Goal: Communication & Community: Answer question/provide support

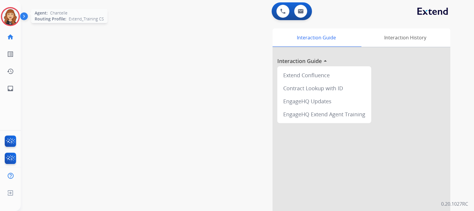
click at [7, 14] on img at bounding box center [10, 16] width 17 height 17
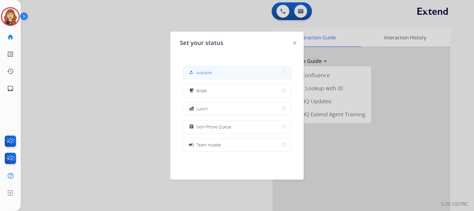
click at [211, 75] on span "Available" at bounding box center [204, 73] width 16 height 6
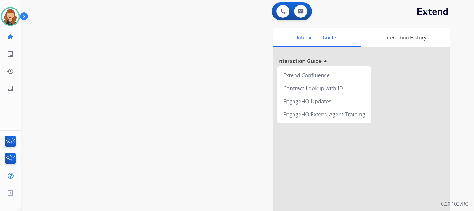
click at [63, 72] on div "swap_horiz Break voice bridge close_fullscreen Connect 3-Way Call merge_type Se…" at bounding box center [240, 144] width 439 height 247
click at [12, 88] on mat-icon "inbox" at bounding box center [10, 88] width 7 height 7
select select "**********"
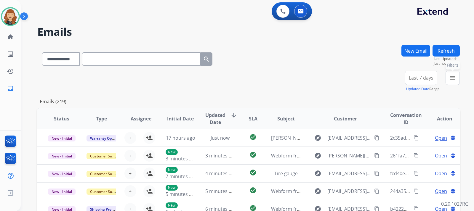
click at [454, 80] on mat-icon "menu" at bounding box center [452, 77] width 7 height 7
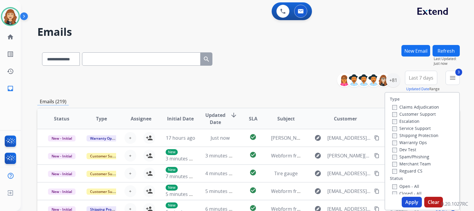
click at [413, 202] on button "Apply" at bounding box center [412, 202] width 20 height 11
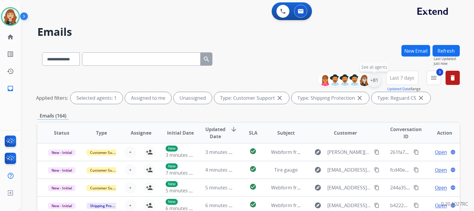
click at [376, 81] on div "+81" at bounding box center [374, 80] width 14 height 14
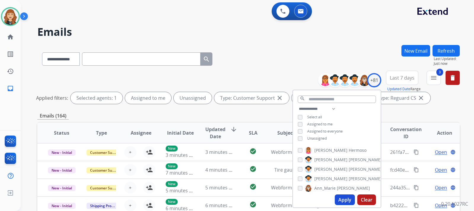
click at [276, 23] on div "**********" at bounding box center [240, 126] width 439 height 211
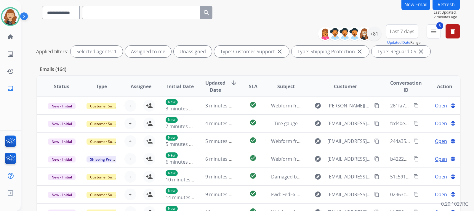
scroll to position [47, 0]
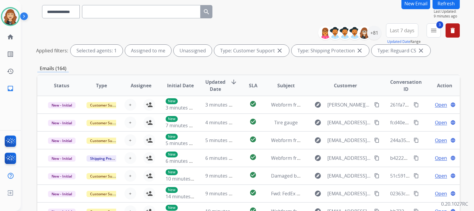
click at [445, 3] on button "Refresh" at bounding box center [446, 4] width 27 height 12
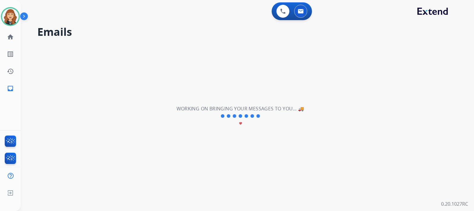
scroll to position [0, 0]
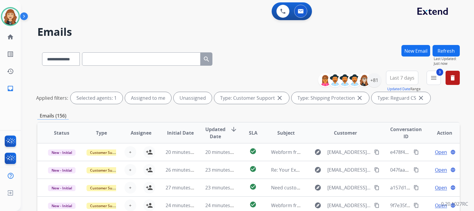
click at [460, 103] on div "**********" at bounding box center [247, 105] width 453 height 211
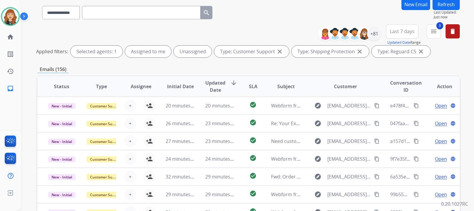
scroll to position [47, 0]
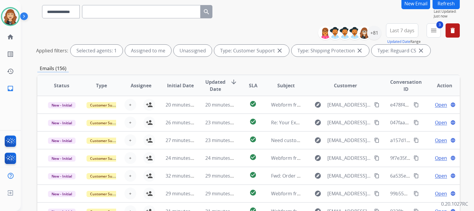
click at [461, 56] on div "**********" at bounding box center [247, 105] width 453 height 211
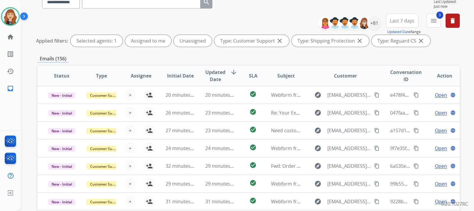
scroll to position [45, 0]
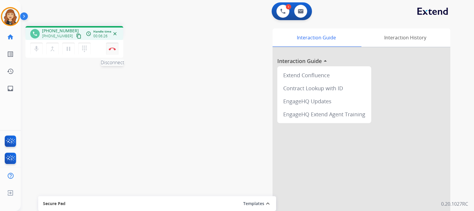
click at [113, 47] on img at bounding box center [112, 48] width 7 height 3
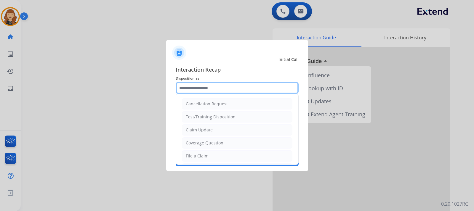
click at [231, 88] on input "text" at bounding box center [237, 88] width 123 height 12
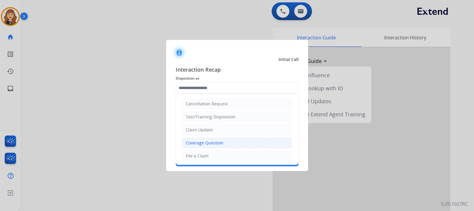
click at [199, 147] on li "Coverage Question" at bounding box center [237, 143] width 111 height 11
type input "**********"
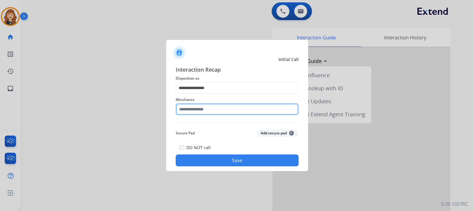
click at [203, 109] on input "text" at bounding box center [237, 109] width 123 height 12
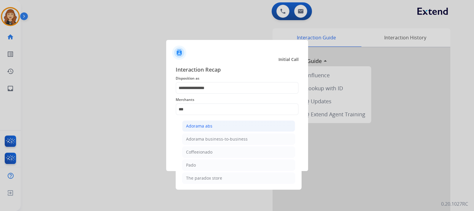
click at [221, 125] on li "Adorama abs" at bounding box center [238, 126] width 113 height 11
type input "**********"
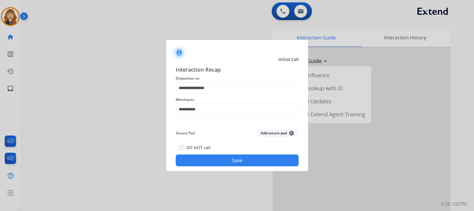
click at [233, 165] on button "Save" at bounding box center [237, 161] width 123 height 12
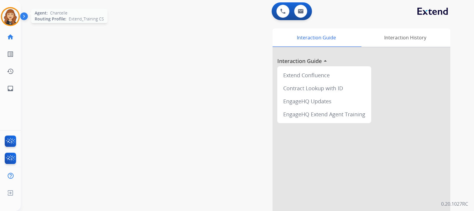
click at [11, 17] on img at bounding box center [10, 16] width 17 height 17
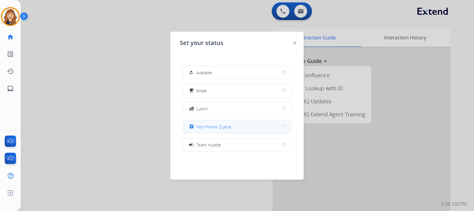
click at [225, 125] on span "Non-Phone Queue" at bounding box center [213, 127] width 35 height 6
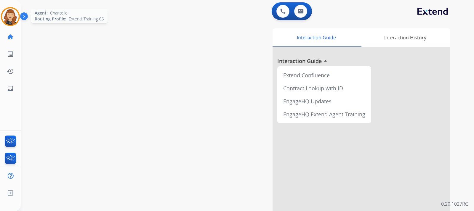
click at [8, 16] on img at bounding box center [10, 16] width 17 height 17
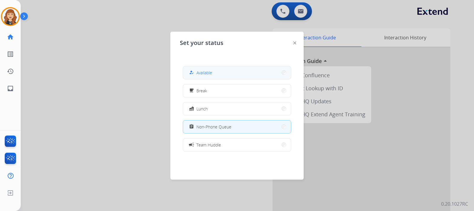
click at [219, 71] on button "how_to_reg Available" at bounding box center [237, 72] width 108 height 13
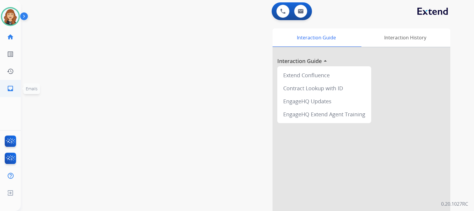
click at [9, 89] on mat-icon "inbox" at bounding box center [10, 88] width 7 height 7
select select "**********"
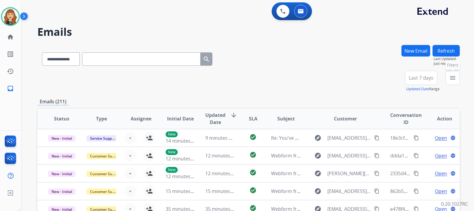
click at [457, 78] on button "menu Filters" at bounding box center [453, 78] width 14 height 14
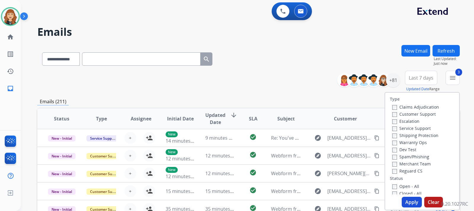
click at [409, 199] on button "Apply" at bounding box center [412, 202] width 20 height 11
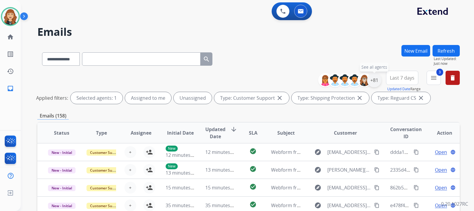
click at [380, 81] on div "+81" at bounding box center [374, 80] width 14 height 14
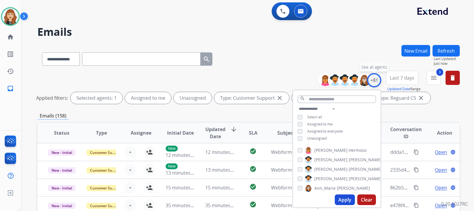
click at [380, 81] on div "+81" at bounding box center [374, 80] width 14 height 14
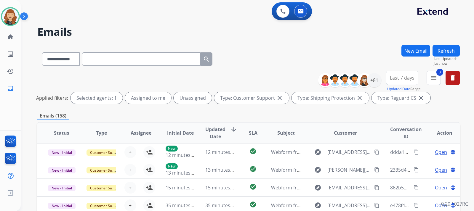
click at [467, 114] on div "**********" at bounding box center [247, 105] width 453 height 211
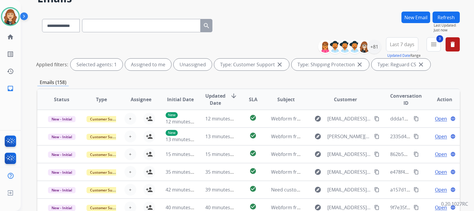
scroll to position [22, 0]
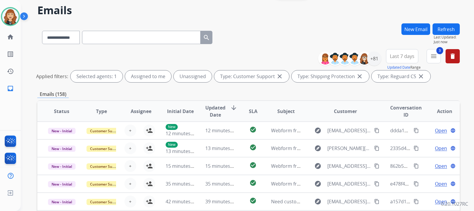
click at [455, 83] on div "**********" at bounding box center [248, 67] width 423 height 36
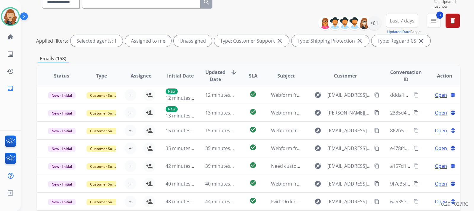
scroll to position [45, 0]
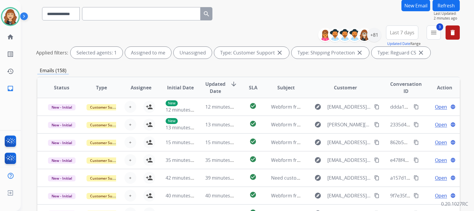
click at [472, 80] on div "**********" at bounding box center [247, 105] width 453 height 211
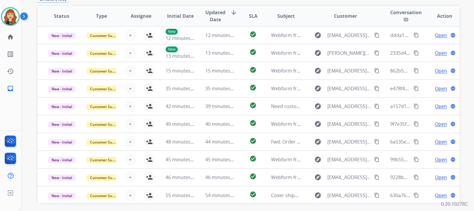
scroll to position [128, 0]
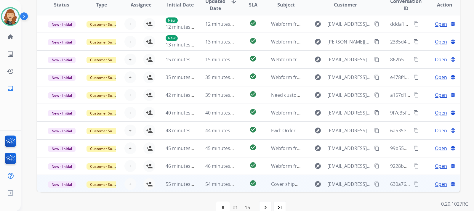
click at [438, 186] on span "Open" at bounding box center [441, 184] width 12 height 7
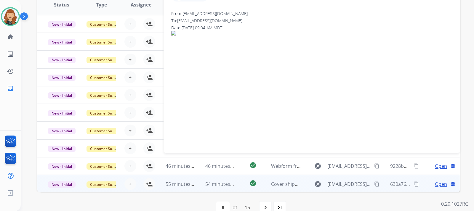
click at [469, 125] on div "**********" at bounding box center [247, 105] width 453 height 211
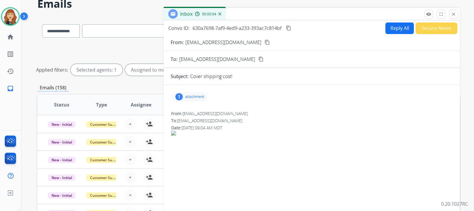
scroll to position [22, 0]
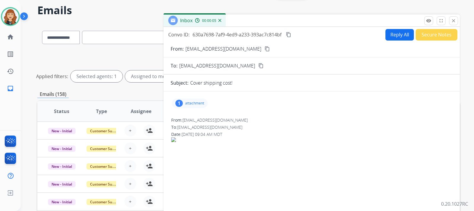
click at [198, 101] on p "attachment" at bounding box center [194, 103] width 19 height 5
click at [265, 48] on mat-icon "content_copy" at bounding box center [267, 48] width 5 height 5
click at [452, 21] on mat-icon "close" at bounding box center [453, 20] width 5 height 5
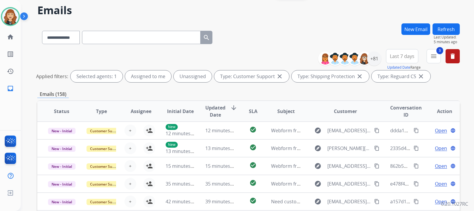
click at [445, 30] on button "Refresh" at bounding box center [446, 29] width 27 height 12
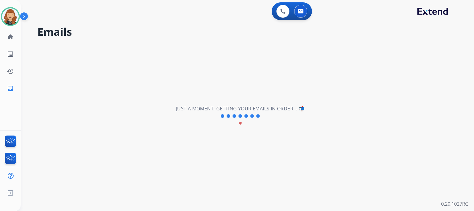
scroll to position [0, 0]
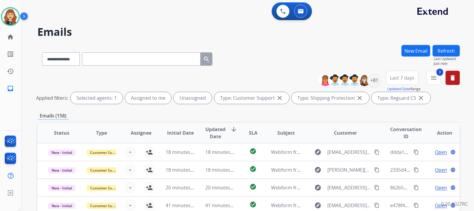
click at [463, 112] on div "**********" at bounding box center [247, 105] width 453 height 211
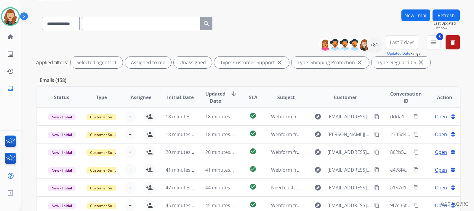
scroll to position [47, 0]
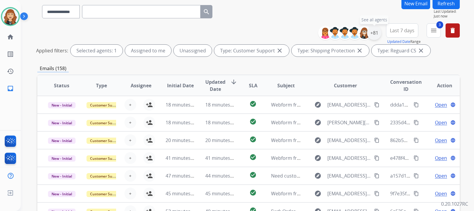
click at [377, 33] on div "+81" at bounding box center [374, 33] width 14 height 14
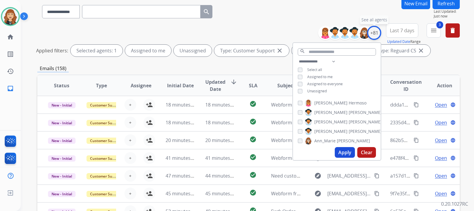
click at [377, 33] on div "+81" at bounding box center [374, 33] width 14 height 14
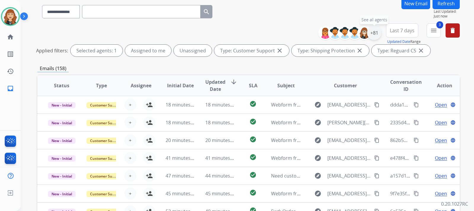
click at [374, 34] on div "+81" at bounding box center [374, 33] width 14 height 14
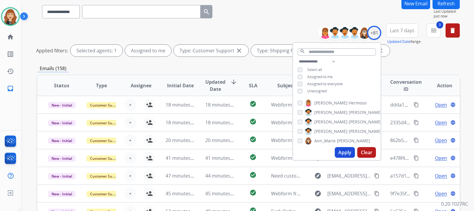
click at [342, 157] on button "Apply" at bounding box center [345, 152] width 20 height 11
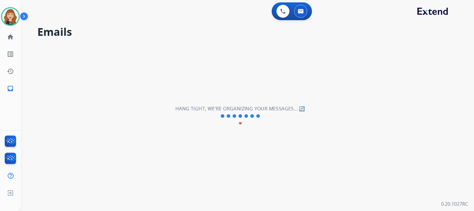
scroll to position [0, 0]
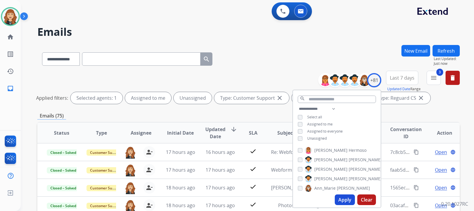
click at [342, 198] on button "Apply" at bounding box center [345, 200] width 20 height 11
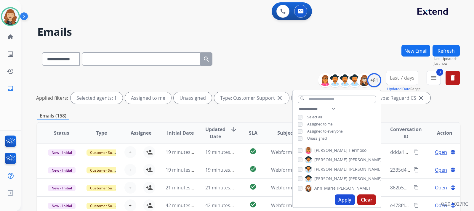
click at [462, 104] on div "**********" at bounding box center [247, 105] width 453 height 211
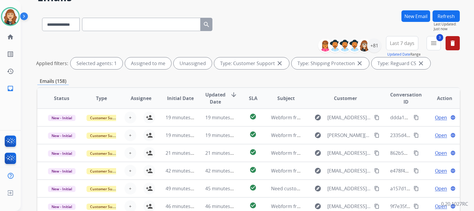
scroll to position [47, 0]
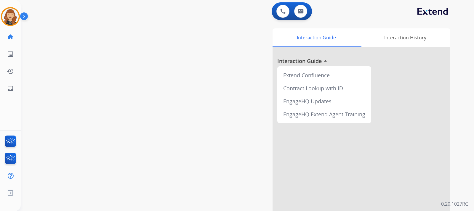
click at [114, 47] on div "swap_horiz Break voice bridge close_fullscreen Connect 3-Way Call merge_type Se…" at bounding box center [240, 144] width 439 height 247
click at [15, 21] on img at bounding box center [10, 16] width 17 height 17
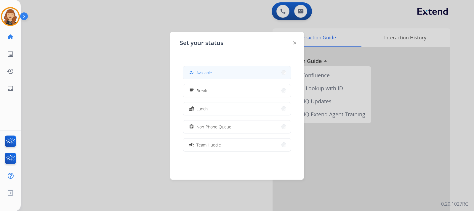
click at [211, 72] on span "Available" at bounding box center [204, 73] width 16 height 6
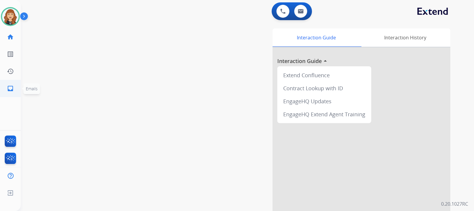
click at [10, 87] on mat-icon "inbox" at bounding box center [10, 88] width 7 height 7
select select "**********"
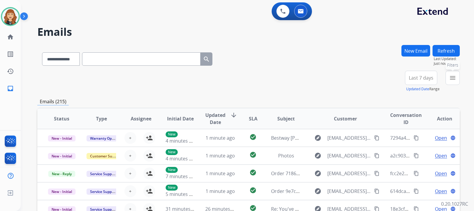
click at [449, 77] on button "menu Filters" at bounding box center [453, 78] width 14 height 14
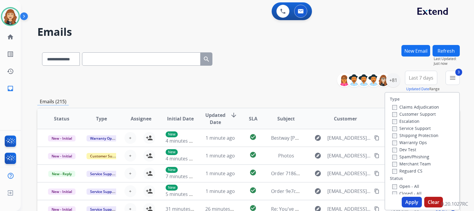
click at [408, 203] on button "Apply" at bounding box center [412, 202] width 20 height 11
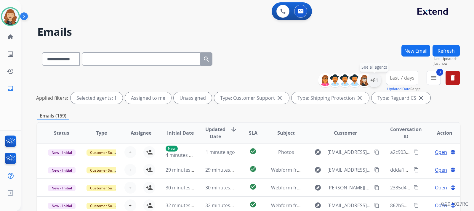
click at [375, 81] on div "+81" at bounding box center [374, 80] width 14 height 14
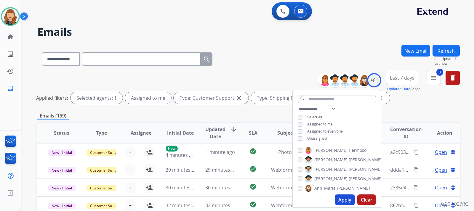
click at [347, 199] on button "Apply" at bounding box center [345, 200] width 20 height 11
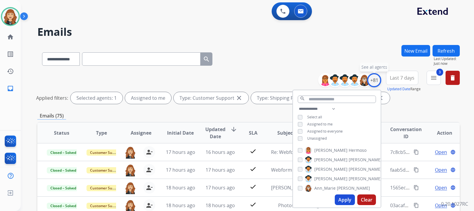
click at [374, 80] on div "+81" at bounding box center [374, 80] width 14 height 14
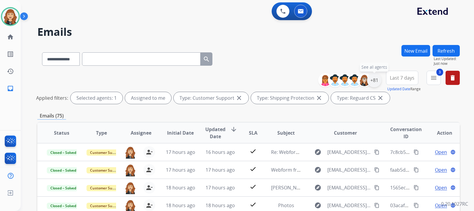
click at [374, 80] on div "+81" at bounding box center [374, 80] width 14 height 14
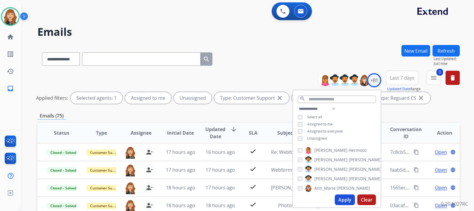
click at [339, 203] on button "Apply" at bounding box center [345, 200] width 20 height 11
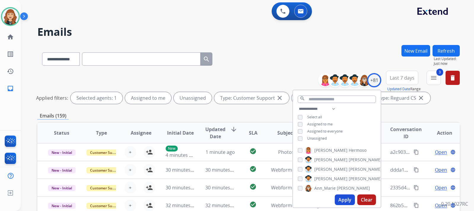
click at [436, 105] on div "**********" at bounding box center [248, 89] width 423 height 36
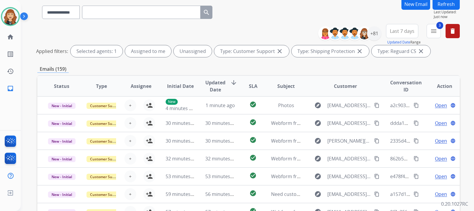
scroll to position [47, 0]
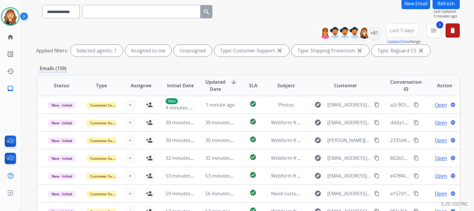
click at [443, 4] on button "Refresh" at bounding box center [446, 4] width 27 height 12
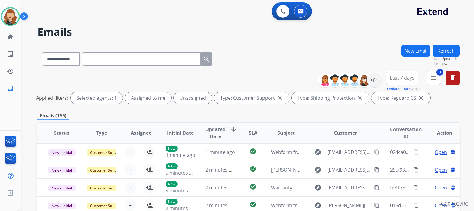
click at [465, 106] on div "**********" at bounding box center [247, 105] width 453 height 211
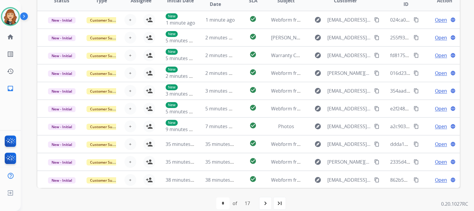
scroll to position [140, 0]
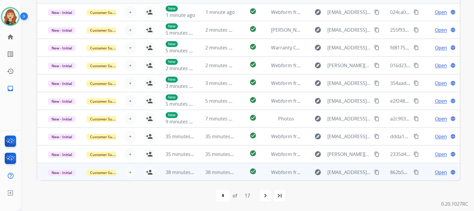
click at [436, 174] on span "Open" at bounding box center [441, 172] width 12 height 7
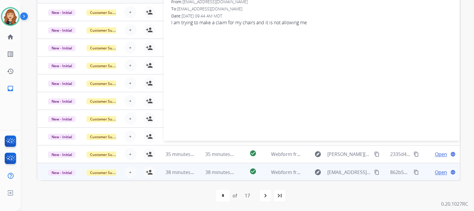
click at [374, 174] on mat-icon "content_copy" at bounding box center [376, 172] width 5 height 5
click at [146, 175] on mat-icon "person_add" at bounding box center [149, 172] width 7 height 7
click at [474, 103] on div "**********" at bounding box center [247, 105] width 453 height 211
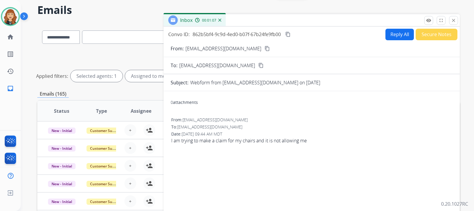
scroll to position [22, 0]
click at [393, 33] on button "Reply All" at bounding box center [400, 35] width 28 height 12
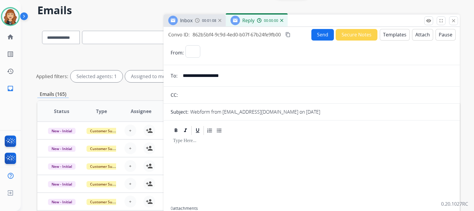
select select "**********"
click at [393, 33] on button "Templates" at bounding box center [395, 35] width 30 height 12
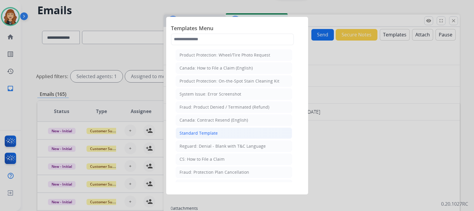
click at [210, 133] on div "Standard Template" at bounding box center [199, 133] width 38 height 6
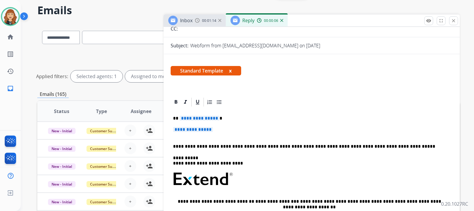
scroll to position [70, 0]
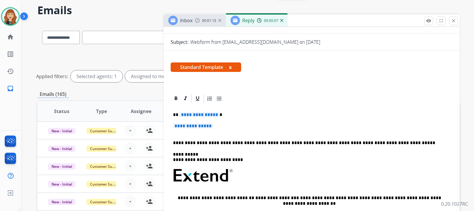
click at [228, 124] on p "**********" at bounding box center [311, 129] width 277 height 11
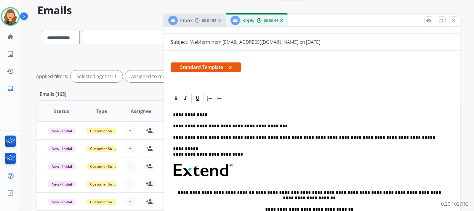
click at [220, 113] on p "**********" at bounding box center [309, 114] width 273 height 5
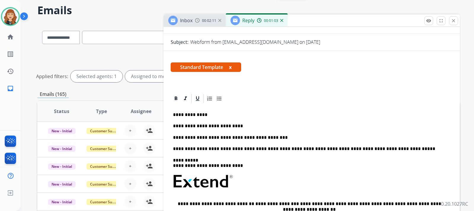
click at [460, 56] on div "**********" at bounding box center [247, 105] width 453 height 211
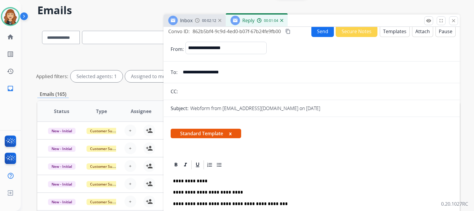
scroll to position [0, 0]
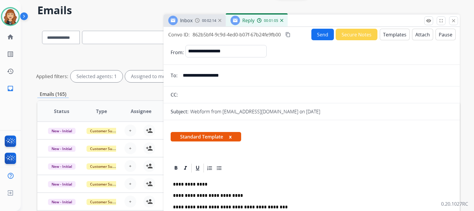
click at [321, 34] on button "Send" at bounding box center [322, 35] width 23 height 12
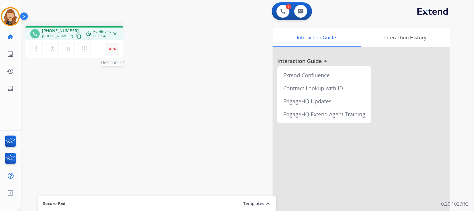
click at [112, 49] on img at bounding box center [112, 48] width 7 height 3
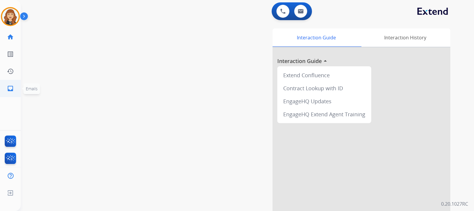
click at [9, 87] on mat-icon "inbox" at bounding box center [10, 88] width 7 height 7
select select "**********"
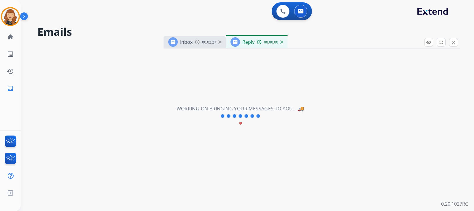
select select "**********"
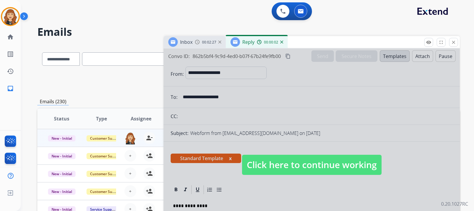
click at [272, 162] on span "Click here to continue working" at bounding box center [312, 165] width 140 height 20
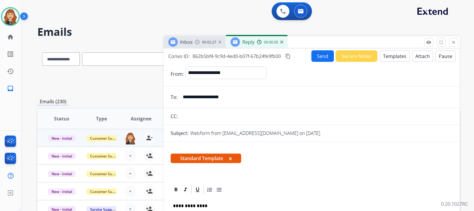
click at [220, 42] on img at bounding box center [219, 42] width 3 height 3
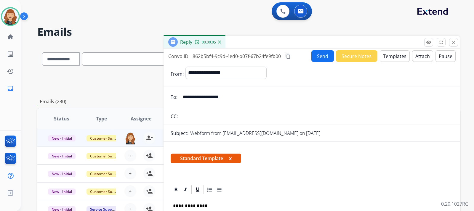
click at [220, 42] on img at bounding box center [219, 42] width 3 height 3
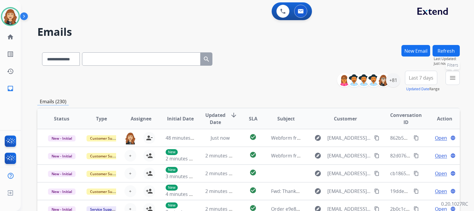
click at [451, 78] on mat-icon "menu" at bounding box center [452, 77] width 7 height 7
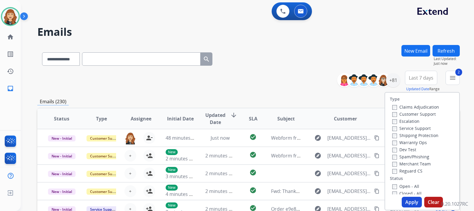
click at [392, 174] on div "Reguard CS" at bounding box center [415, 170] width 47 height 7
click at [405, 201] on button "Apply" at bounding box center [412, 202] width 20 height 11
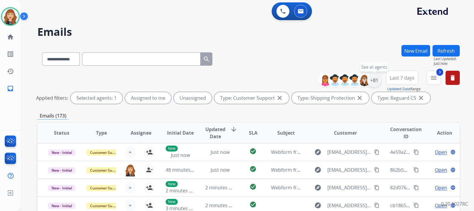
click at [370, 78] on div "+81" at bounding box center [374, 80] width 14 height 14
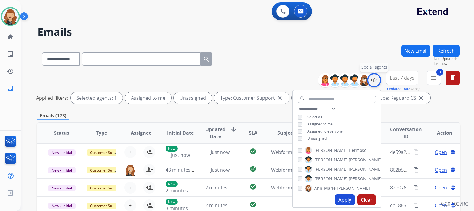
click at [370, 78] on div "+81" at bounding box center [374, 80] width 14 height 14
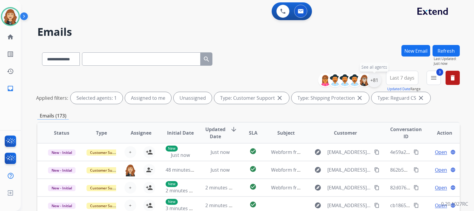
click at [370, 78] on div "+81" at bounding box center [374, 80] width 14 height 14
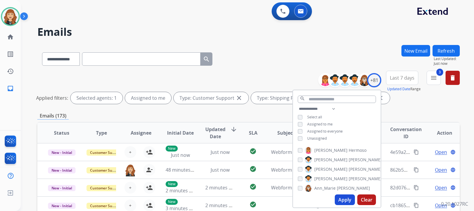
click at [340, 198] on button "Apply" at bounding box center [345, 200] width 20 height 11
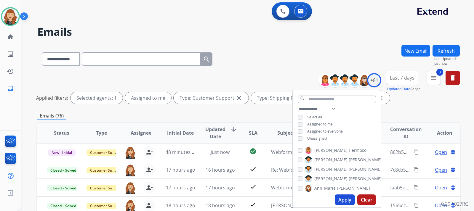
click at [466, 107] on div "**********" at bounding box center [247, 105] width 453 height 211
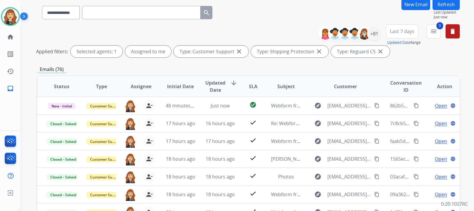
scroll to position [47, 0]
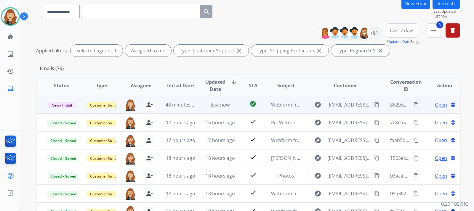
click at [439, 105] on span "Open" at bounding box center [441, 104] width 12 height 7
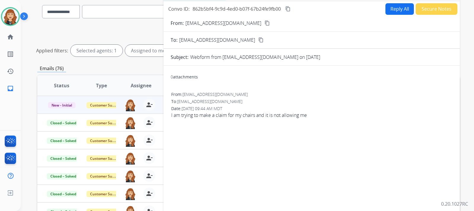
click at [466, 24] on div "**********" at bounding box center [247, 105] width 453 height 211
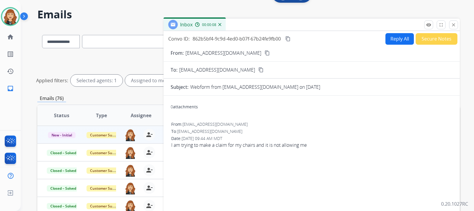
scroll to position [12, 0]
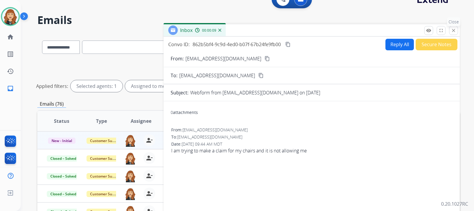
click at [452, 32] on mat-icon "close" at bounding box center [453, 30] width 5 height 5
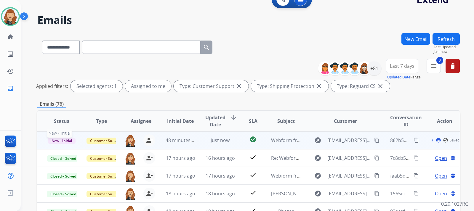
click at [54, 139] on span "New - Initial" at bounding box center [62, 141] width 28 height 6
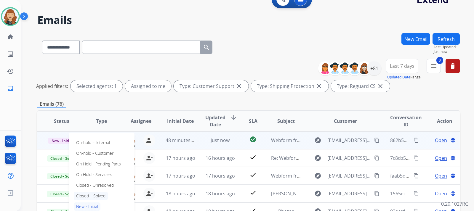
click at [99, 194] on p "Closed – Solved" at bounding box center [91, 196] width 34 height 8
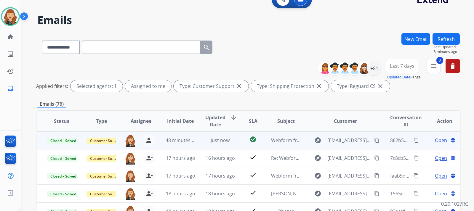
click at [462, 91] on div "**********" at bounding box center [247, 105] width 453 height 211
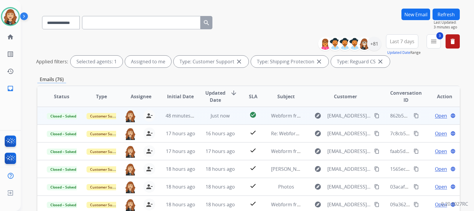
scroll to position [47, 0]
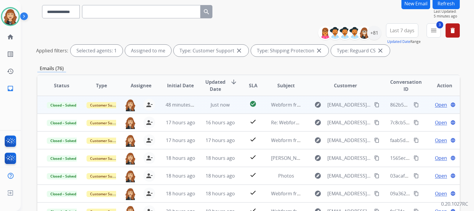
click at [443, 4] on button "Refresh" at bounding box center [446, 4] width 27 height 12
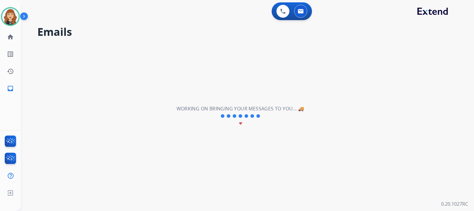
scroll to position [0, 0]
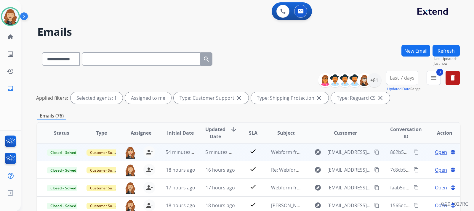
click at [459, 102] on div "**********" at bounding box center [248, 89] width 423 height 36
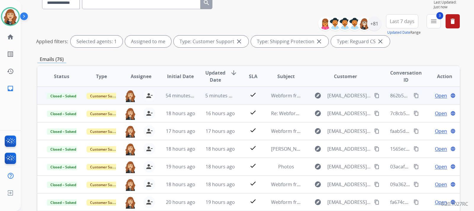
scroll to position [59, 0]
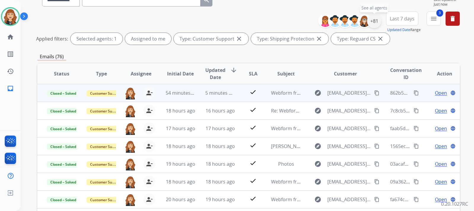
click at [375, 22] on div "+81" at bounding box center [374, 21] width 14 height 14
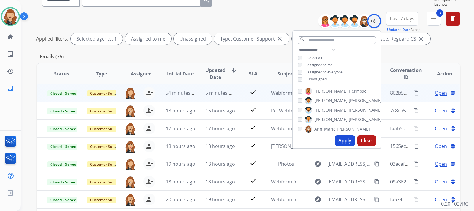
click at [338, 138] on button "Apply" at bounding box center [345, 140] width 20 height 11
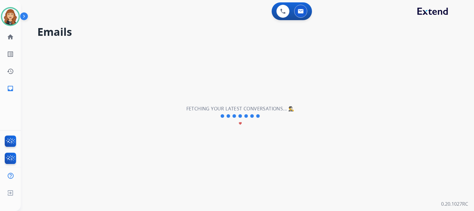
scroll to position [0, 0]
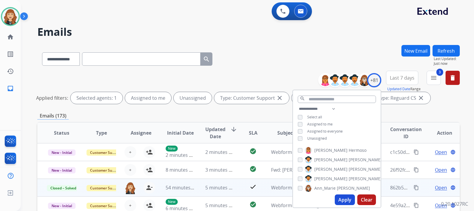
click at [468, 109] on div "**********" at bounding box center [247, 105] width 453 height 211
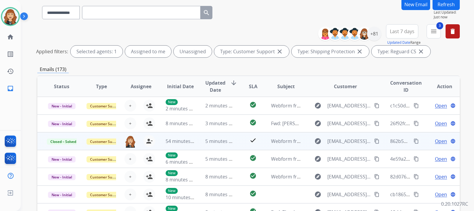
scroll to position [47, 0]
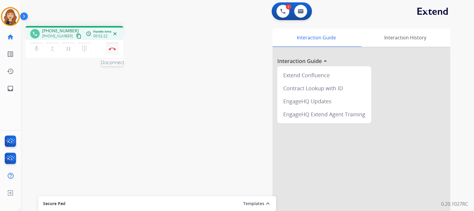
click at [110, 44] on button "Disconnect" at bounding box center [112, 49] width 12 height 12
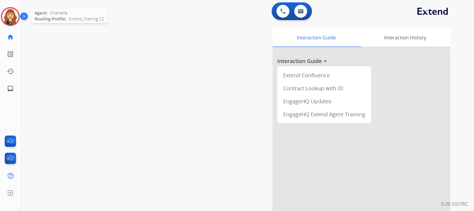
click at [15, 23] on img at bounding box center [10, 16] width 17 height 17
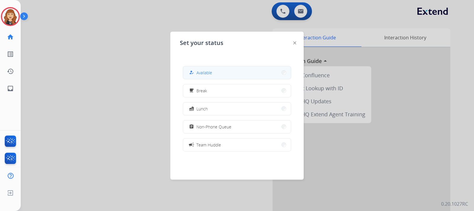
click at [218, 70] on button "how_to_reg Available" at bounding box center [237, 72] width 108 height 13
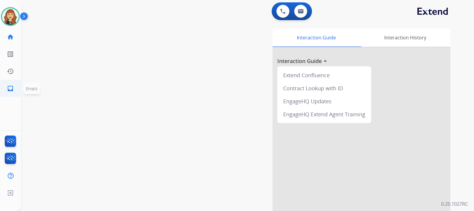
click at [11, 87] on mat-icon "inbox" at bounding box center [10, 88] width 7 height 7
select select "**********"
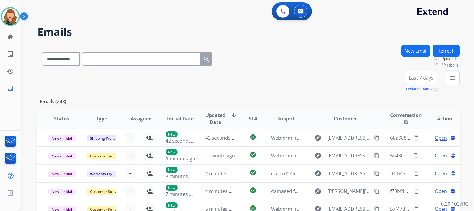
click at [455, 78] on mat-icon "menu" at bounding box center [452, 77] width 7 height 7
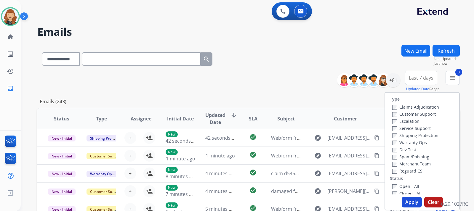
click at [410, 202] on button "Apply" at bounding box center [412, 202] width 20 height 11
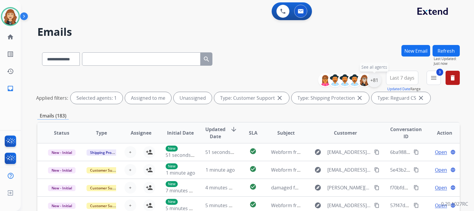
click at [373, 80] on div "+81" at bounding box center [374, 80] width 14 height 14
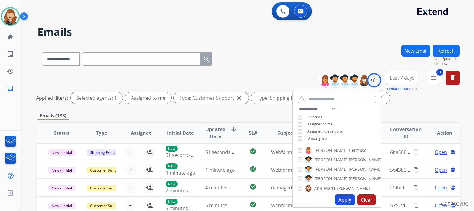
click at [343, 202] on button "Apply" at bounding box center [345, 200] width 20 height 11
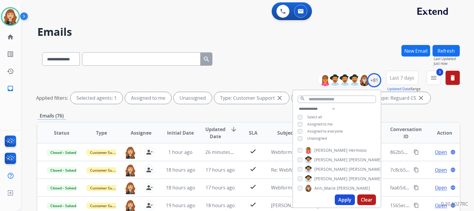
click at [346, 198] on button "Apply" at bounding box center [345, 200] width 20 height 11
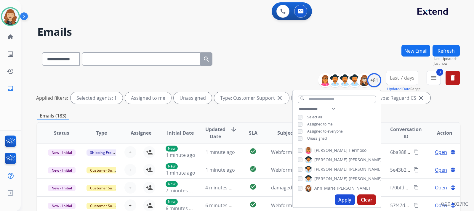
click at [451, 104] on div "**********" at bounding box center [248, 89] width 423 height 36
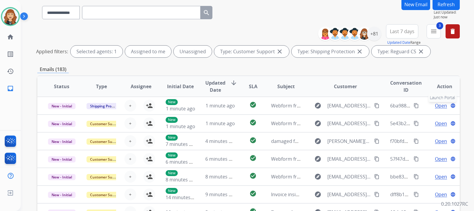
scroll to position [47, 0]
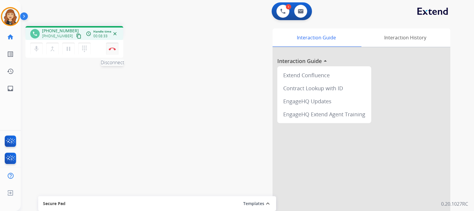
click at [111, 49] on img at bounding box center [112, 48] width 7 height 3
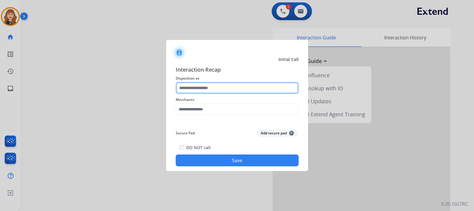
click at [192, 87] on input "text" at bounding box center [237, 88] width 123 height 12
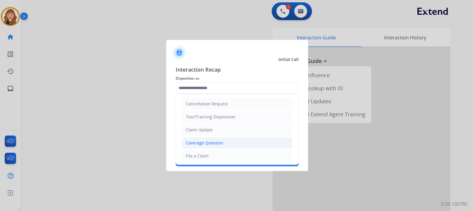
click at [203, 143] on div "Coverage Question" at bounding box center [205, 143] width 38 height 6
type input "**********"
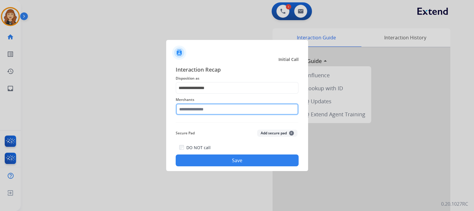
click at [212, 111] on input "text" at bounding box center [237, 109] width 123 height 12
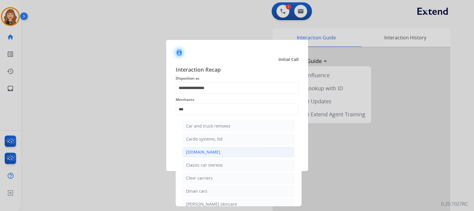
click at [210, 151] on div "[DOMAIN_NAME]" at bounding box center [203, 152] width 34 height 6
type input "**********"
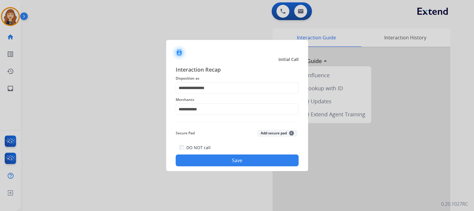
click at [244, 160] on button "Save" at bounding box center [237, 161] width 123 height 12
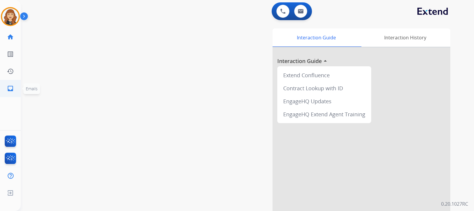
click at [11, 92] on mat-icon "inbox" at bounding box center [10, 88] width 7 height 7
select select "**********"
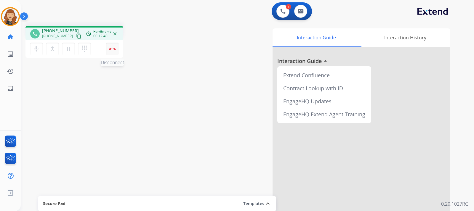
click at [111, 47] on button "Disconnect" at bounding box center [112, 49] width 12 height 12
click at [11, 88] on mat-icon "inbox" at bounding box center [10, 88] width 7 height 7
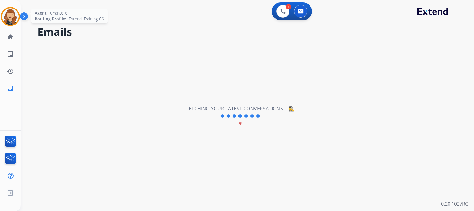
click at [8, 15] on img at bounding box center [10, 16] width 17 height 17
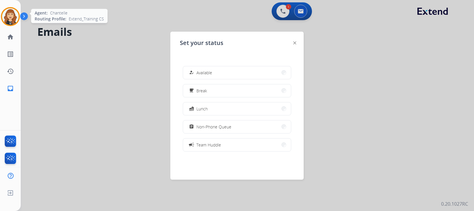
click at [7, 16] on img at bounding box center [10, 16] width 17 height 17
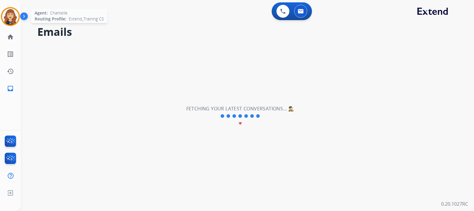
click at [14, 19] on img at bounding box center [10, 16] width 17 height 17
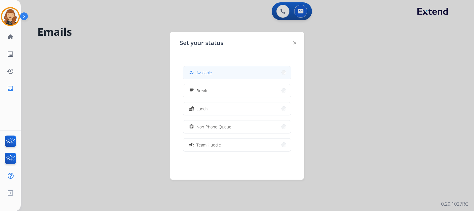
click at [213, 74] on button "how_to_reg Available" at bounding box center [237, 72] width 108 height 13
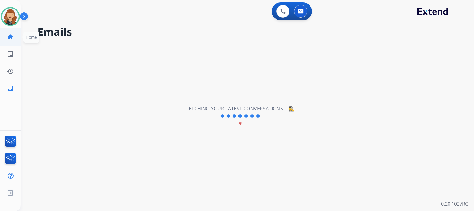
click at [11, 35] on mat-icon "home" at bounding box center [10, 36] width 7 height 7
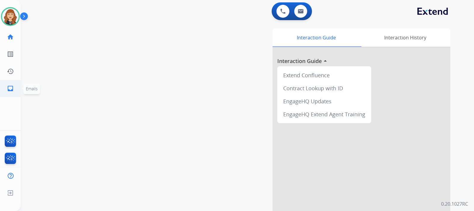
click at [10, 89] on mat-icon "inbox" at bounding box center [10, 88] width 7 height 7
select select "**********"
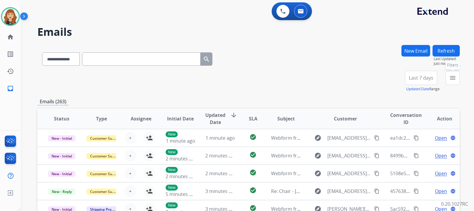
click at [453, 76] on mat-icon "menu" at bounding box center [452, 77] width 7 height 7
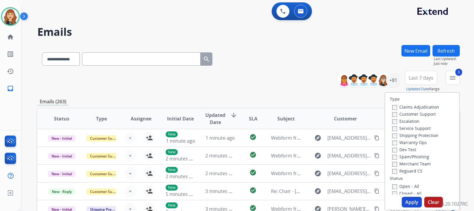
click at [409, 201] on button "Apply" at bounding box center [412, 202] width 20 height 11
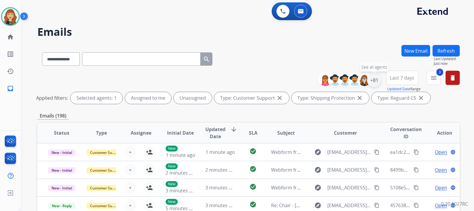
click at [373, 84] on div "+81" at bounding box center [374, 80] width 14 height 14
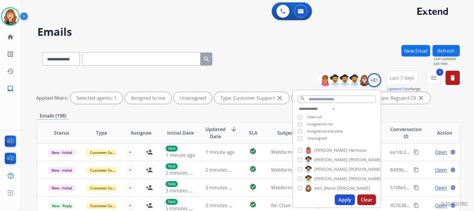
click at [343, 205] on button "Apply" at bounding box center [345, 200] width 20 height 11
click at [466, 108] on div "**********" at bounding box center [247, 105] width 453 height 211
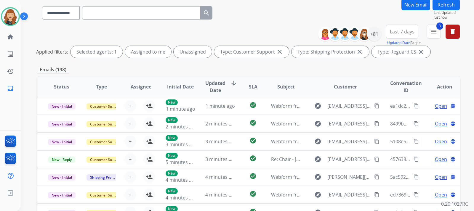
scroll to position [47, 0]
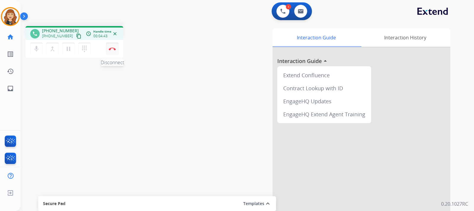
click at [113, 48] on img at bounding box center [112, 48] width 7 height 3
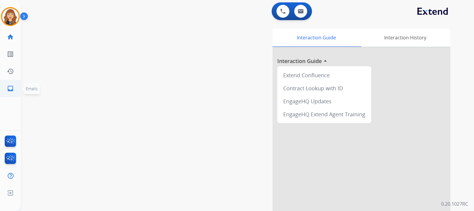
click at [10, 87] on mat-icon "inbox" at bounding box center [10, 88] width 7 height 7
select select "**********"
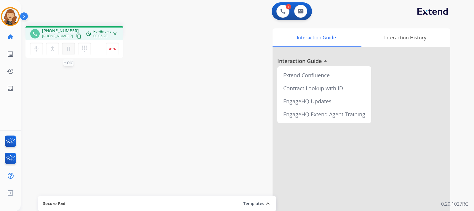
click at [65, 48] on mat-icon "pause" at bounding box center [68, 48] width 7 height 7
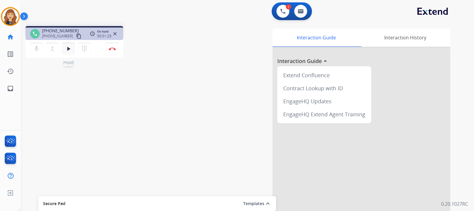
click at [69, 47] on mat-icon "play_arrow" at bounding box center [68, 48] width 7 height 7
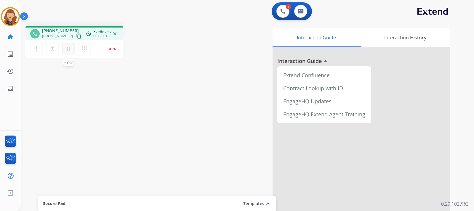
click at [69, 47] on mat-icon "pause" at bounding box center [68, 48] width 7 height 7
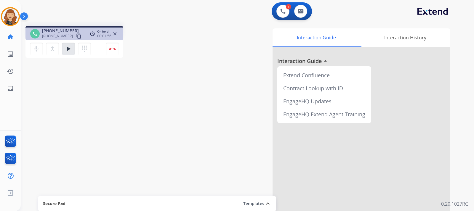
click at [65, 93] on div "phone +19172933716 +19172933716 content_copy access_time Call metrics Queue 00:…" at bounding box center [240, 144] width 439 height 247
click at [69, 46] on mat-icon "play_arrow" at bounding box center [68, 48] width 7 height 7
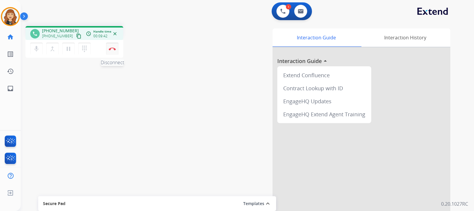
click at [114, 47] on button "Disconnect" at bounding box center [112, 49] width 12 height 12
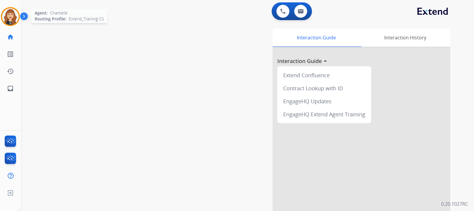
click at [18, 14] on div at bounding box center [10, 16] width 19 height 19
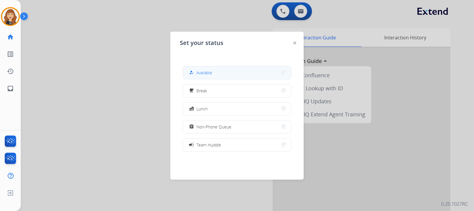
click at [206, 71] on span "Available" at bounding box center [204, 73] width 16 height 6
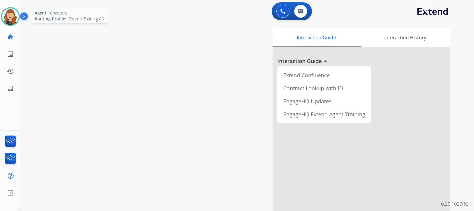
click at [5, 17] on img at bounding box center [10, 16] width 17 height 17
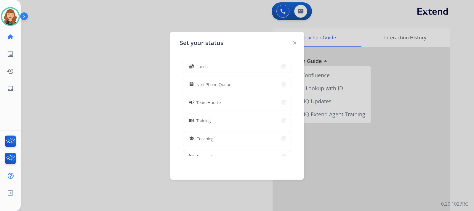
scroll to position [44, 0]
click at [210, 60] on div "Set your status how_to_reg Available free_breakfast Break fastfood Lunch assign…" at bounding box center [236, 106] width 133 height 148
click at [212, 66] on button "fastfood Lunch" at bounding box center [237, 65] width 108 height 13
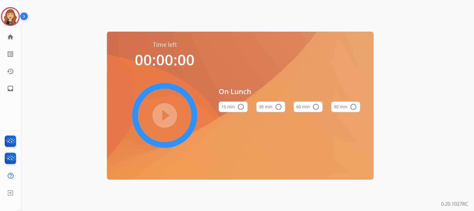
click at [273, 108] on button "30 min radio_button_unchecked" at bounding box center [270, 107] width 29 height 11
click at [161, 113] on mat-icon "play_circle_filled" at bounding box center [164, 115] width 7 height 7
click at [28, 62] on div "Time left 00:00:00 play_circle_filled On Lunch 15 min radio_button_unchecked 30…" at bounding box center [240, 105] width 439 height 211
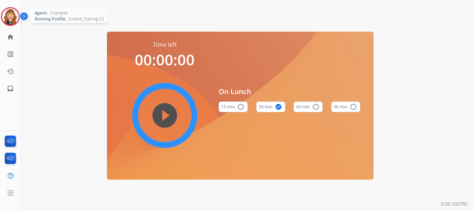
click at [7, 16] on img at bounding box center [10, 16] width 17 height 17
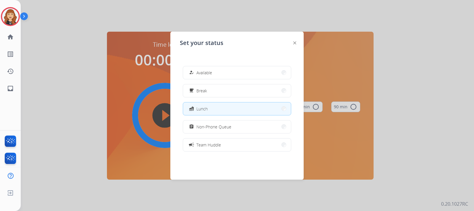
click at [274, 16] on div at bounding box center [237, 105] width 474 height 211
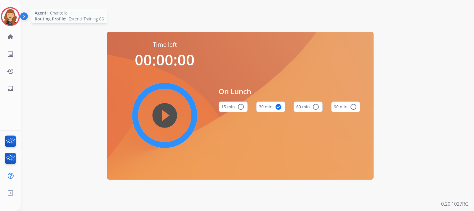
click at [14, 18] on img at bounding box center [10, 16] width 17 height 17
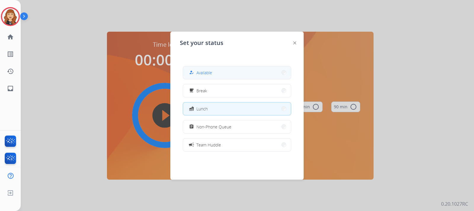
click at [205, 72] on span "Available" at bounding box center [204, 73] width 16 height 6
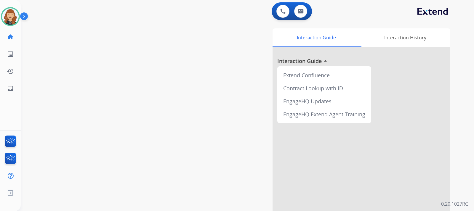
click at [40, 52] on div "swap_horiz Break voice bridge close_fullscreen Connect 3-Way Call merge_type Se…" at bounding box center [240, 144] width 439 height 247
click at [11, 90] on mat-icon "inbox" at bounding box center [10, 88] width 7 height 7
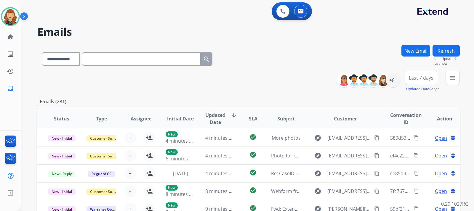
click at [284, 72] on div "**********" at bounding box center [248, 81] width 423 height 21
click at [64, 84] on div "**********" at bounding box center [248, 81] width 423 height 21
click at [10, 18] on img at bounding box center [10, 16] width 17 height 17
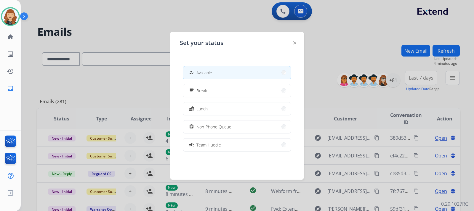
click at [326, 45] on div at bounding box center [237, 105] width 474 height 211
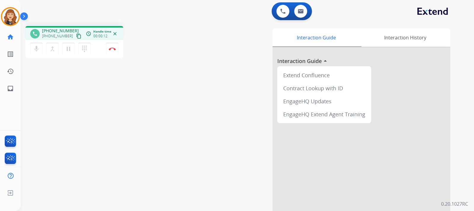
click at [49, 87] on div "phone +19083927675 +19083927675 content_copy access_time Call metrics Queue 00:…" at bounding box center [240, 144] width 439 height 247
click at [10, 90] on mat-icon "inbox" at bounding box center [10, 88] width 7 height 7
select select "**********"
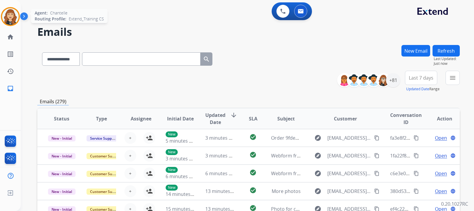
click at [9, 17] on img at bounding box center [10, 16] width 17 height 17
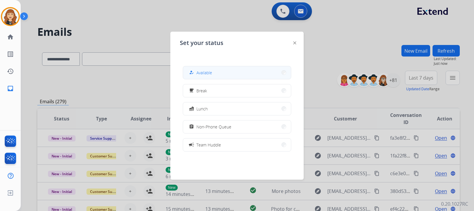
click at [228, 74] on button "how_to_reg Available" at bounding box center [237, 72] width 108 height 13
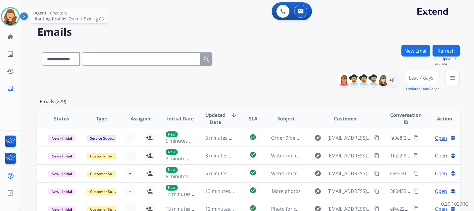
click at [13, 14] on img at bounding box center [10, 16] width 17 height 17
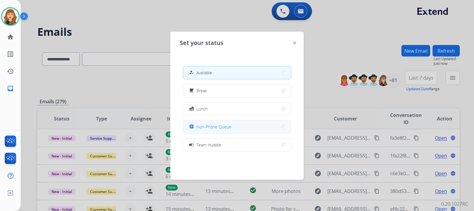
click at [235, 127] on button "assignment Non-Phone Queue" at bounding box center [237, 127] width 108 height 13
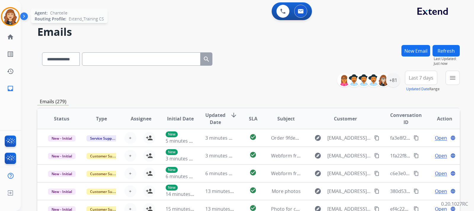
click at [12, 19] on img at bounding box center [10, 16] width 17 height 17
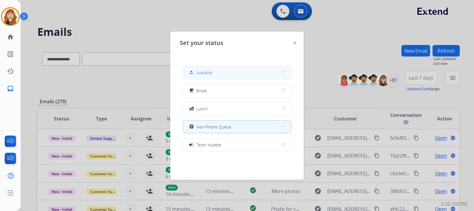
click at [242, 71] on button "how_to_reg Available" at bounding box center [237, 72] width 108 height 13
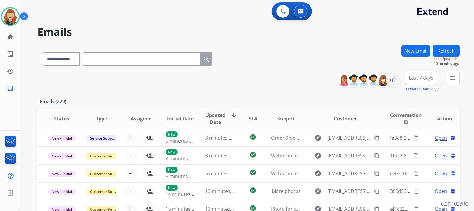
click at [74, 23] on div "**********" at bounding box center [240, 126] width 439 height 211
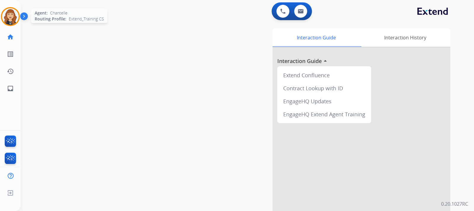
click at [14, 13] on img at bounding box center [10, 16] width 17 height 17
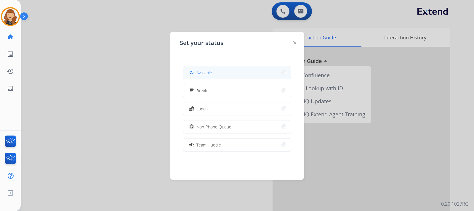
click at [215, 77] on button "how_to_reg Available" at bounding box center [237, 72] width 108 height 13
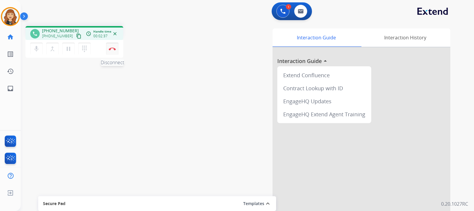
click at [112, 51] on button "Disconnect" at bounding box center [112, 49] width 12 height 12
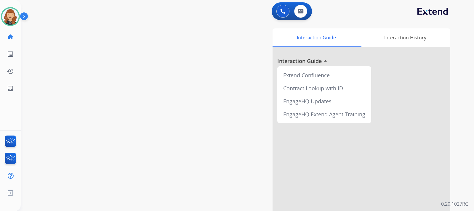
click at [69, 109] on div "swap_horiz Break voice bridge close_fullscreen Connect 3-Way Call merge_type Se…" at bounding box center [240, 144] width 439 height 247
click at [11, 90] on mat-icon "inbox" at bounding box center [10, 88] width 7 height 7
select select "**********"
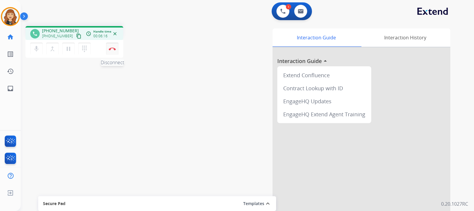
click at [117, 50] on button "Disconnect" at bounding box center [112, 49] width 12 height 12
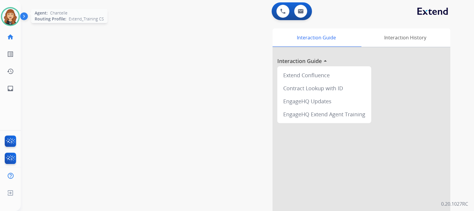
click at [10, 18] on img at bounding box center [10, 16] width 17 height 17
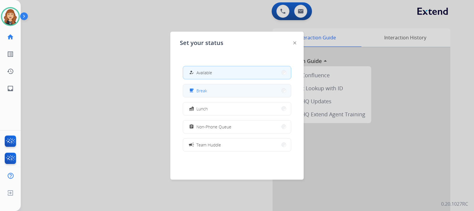
click at [222, 91] on button "free_breakfast Break" at bounding box center [237, 90] width 108 height 13
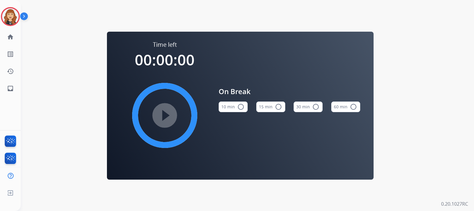
click at [231, 109] on button "10 min radio_button_unchecked" at bounding box center [233, 107] width 29 height 11
click at [167, 116] on mat-icon "play_circle_filled" at bounding box center [164, 115] width 7 height 7
click at [8, 21] on img at bounding box center [10, 16] width 17 height 17
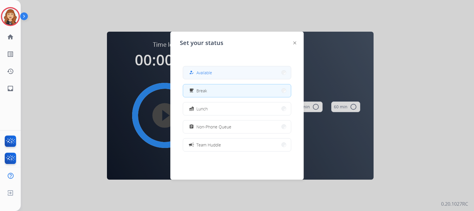
click at [208, 70] on span "Available" at bounding box center [204, 73] width 16 height 6
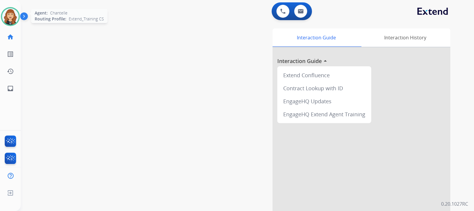
click at [2, 18] on div at bounding box center [10, 16] width 19 height 19
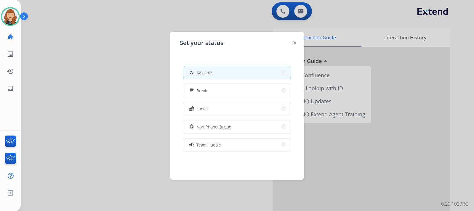
click at [224, 71] on button "how_to_reg Available" at bounding box center [237, 72] width 108 height 13
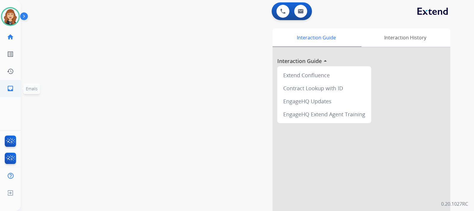
click at [10, 88] on mat-icon "inbox" at bounding box center [10, 88] width 7 height 7
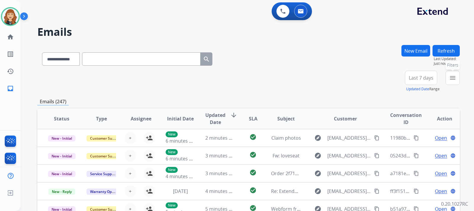
click at [452, 79] on mat-icon "menu" at bounding box center [452, 77] width 7 height 7
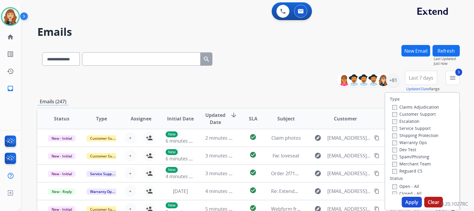
click at [409, 201] on button "Apply" at bounding box center [412, 202] width 20 height 11
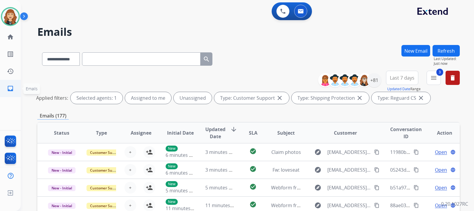
click at [11, 88] on mat-icon "inbox" at bounding box center [10, 88] width 7 height 7
click at [373, 79] on div "+81" at bounding box center [374, 80] width 14 height 14
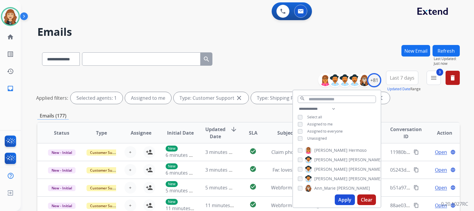
click at [343, 202] on button "Apply" at bounding box center [345, 200] width 20 height 11
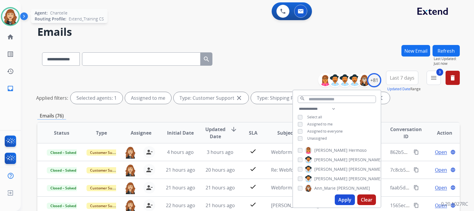
click at [13, 15] on img at bounding box center [10, 16] width 17 height 17
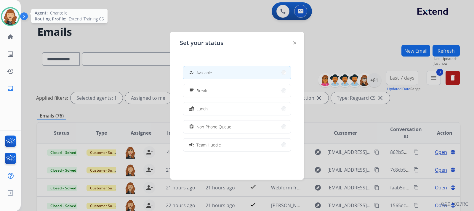
click at [13, 15] on img at bounding box center [10, 16] width 17 height 17
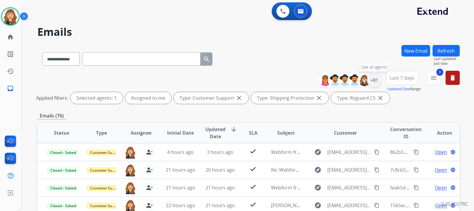
click at [375, 79] on div "+81" at bounding box center [374, 80] width 14 height 14
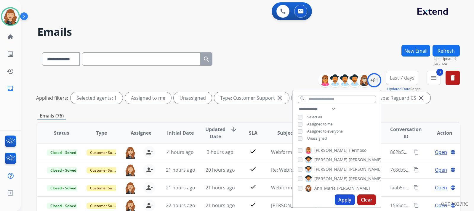
click at [343, 199] on button "Apply" at bounding box center [345, 200] width 20 height 11
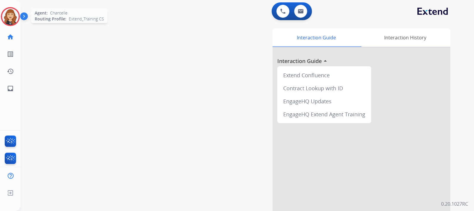
click at [12, 16] on img at bounding box center [10, 16] width 17 height 17
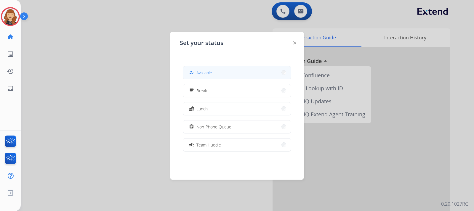
click at [213, 73] on button "how_to_reg Available" at bounding box center [237, 72] width 108 height 13
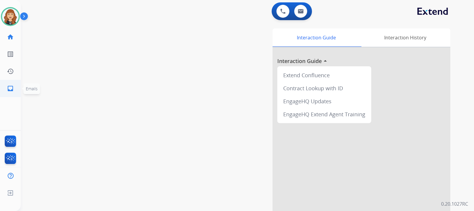
click at [11, 86] on mat-icon "inbox" at bounding box center [10, 88] width 7 height 7
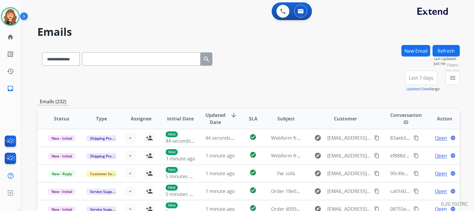
click at [452, 81] on mat-icon "menu" at bounding box center [452, 77] width 7 height 7
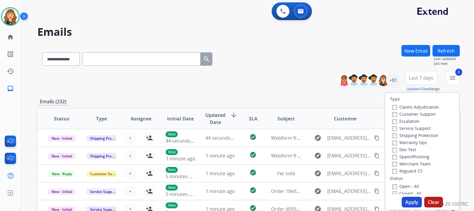
click at [405, 203] on button "Apply" at bounding box center [412, 202] width 20 height 11
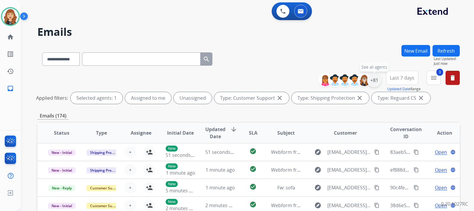
click at [371, 81] on div "+81" at bounding box center [374, 80] width 14 height 14
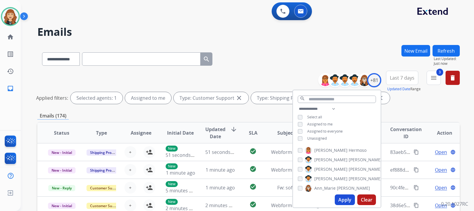
click at [341, 196] on button "Apply" at bounding box center [345, 200] width 20 height 11
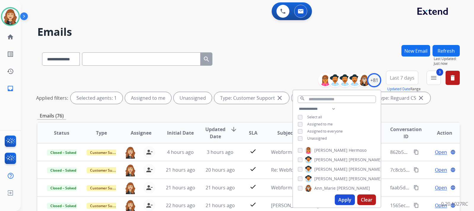
click at [342, 200] on button "Apply" at bounding box center [345, 200] width 20 height 11
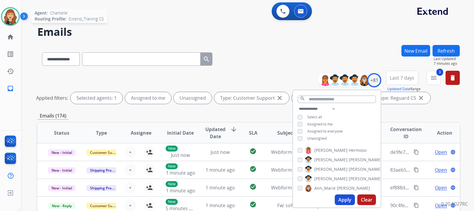
click at [15, 20] on img at bounding box center [10, 16] width 17 height 17
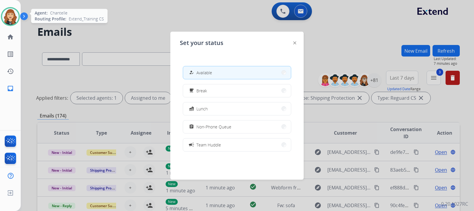
click at [15, 20] on img at bounding box center [10, 16] width 17 height 17
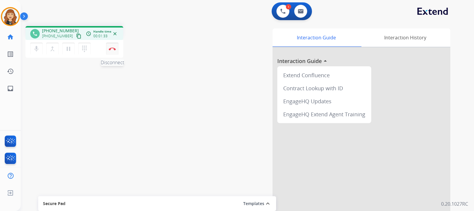
click at [114, 48] on img at bounding box center [112, 48] width 7 height 3
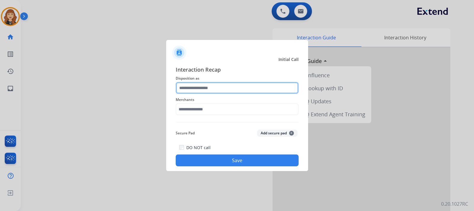
click at [211, 92] on input "text" at bounding box center [237, 88] width 123 height 12
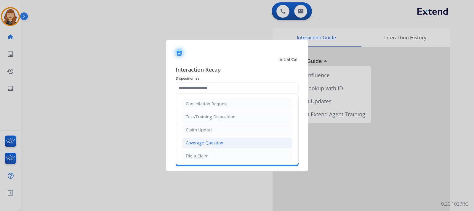
click at [206, 144] on div "Coverage Question" at bounding box center [205, 143] width 38 height 6
type input "**********"
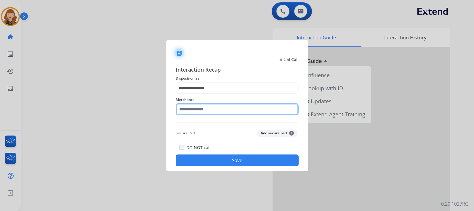
click at [210, 109] on input "text" at bounding box center [237, 109] width 123 height 12
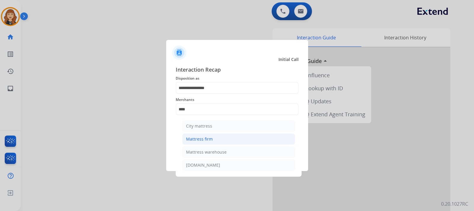
click at [204, 139] on div "Mattress firm" at bounding box center [199, 139] width 27 height 6
type input "**********"
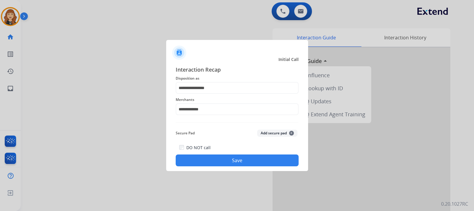
click at [223, 159] on button "Save" at bounding box center [237, 161] width 123 height 12
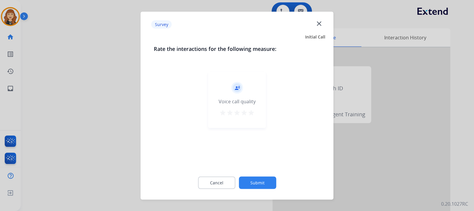
click at [250, 114] on mat-icon "star" at bounding box center [251, 112] width 7 height 7
click at [254, 183] on button "Submit" at bounding box center [257, 183] width 37 height 12
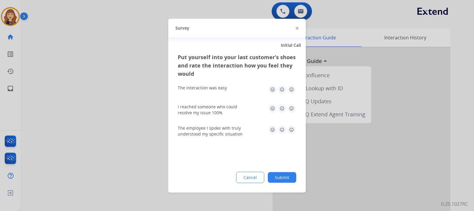
click at [291, 90] on img at bounding box center [291, 89] width 9 height 9
click at [292, 106] on img at bounding box center [291, 108] width 9 height 9
click at [292, 132] on img at bounding box center [291, 129] width 9 height 9
click at [283, 176] on button "Submit" at bounding box center [282, 177] width 28 height 11
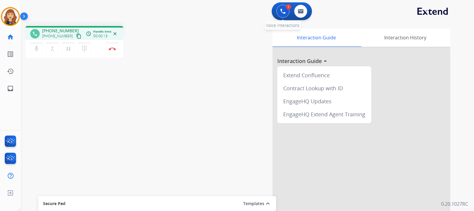
click at [282, 12] on img at bounding box center [282, 11] width 5 height 5
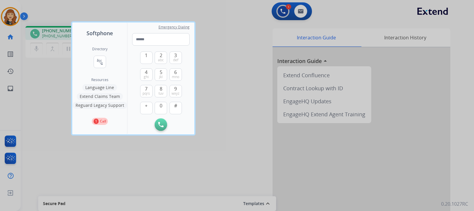
click at [102, 87] on button "Language Line" at bounding box center [99, 87] width 35 height 7
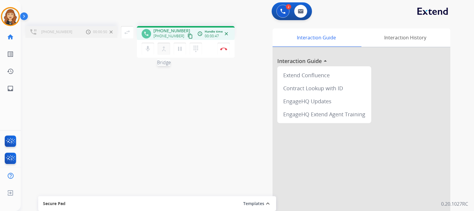
click at [164, 48] on mat-icon "merge_type" at bounding box center [163, 48] width 7 height 7
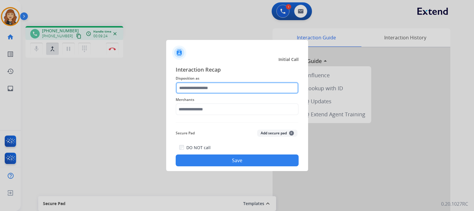
click at [231, 88] on input "text" at bounding box center [237, 88] width 123 height 12
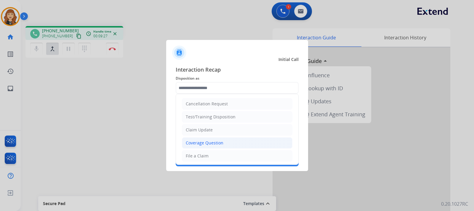
click at [210, 142] on div "Coverage Question" at bounding box center [205, 143] width 38 height 6
type input "**********"
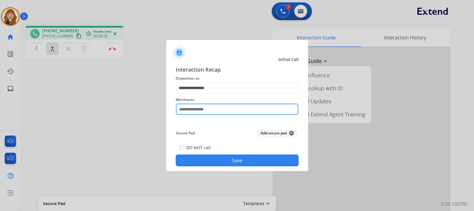
click at [222, 107] on input "text" at bounding box center [237, 109] width 123 height 12
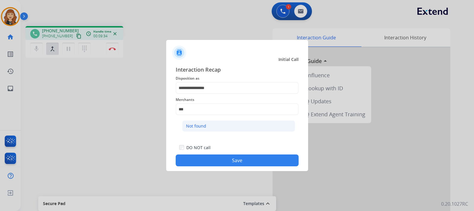
click at [213, 125] on li "Not found" at bounding box center [238, 126] width 113 height 11
type input "*********"
click at [225, 160] on button "Save" at bounding box center [237, 161] width 123 height 12
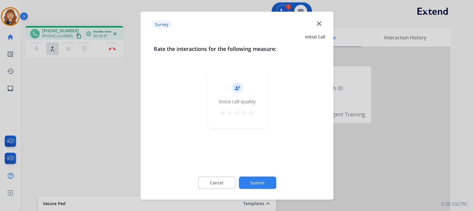
click at [258, 185] on button "Submit" at bounding box center [257, 183] width 37 height 12
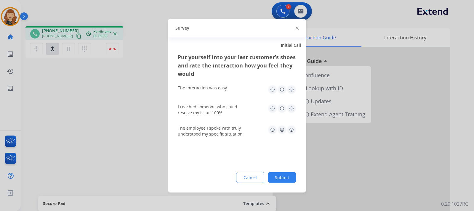
click at [279, 179] on button "Submit" at bounding box center [282, 177] width 28 height 11
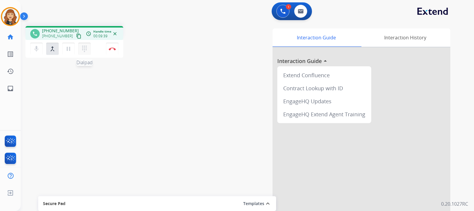
click at [85, 47] on mat-icon "dialpad" at bounding box center [84, 48] width 7 height 7
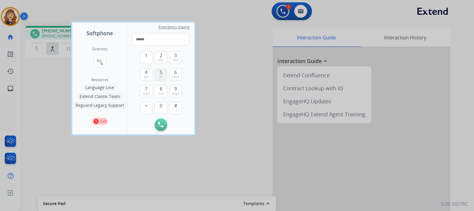
click at [158, 74] on button "5 jkl" at bounding box center [161, 74] width 12 height 12
type input "*"
click at [49, 67] on div at bounding box center [237, 105] width 474 height 211
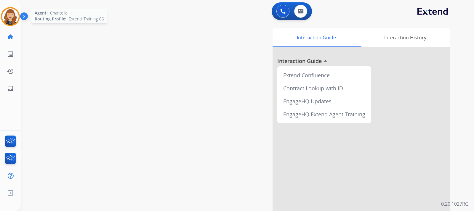
click at [9, 21] on img at bounding box center [10, 16] width 17 height 17
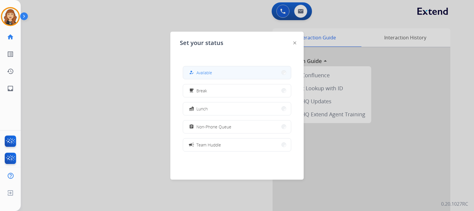
click at [213, 73] on button "how_to_reg Available" at bounding box center [237, 72] width 108 height 13
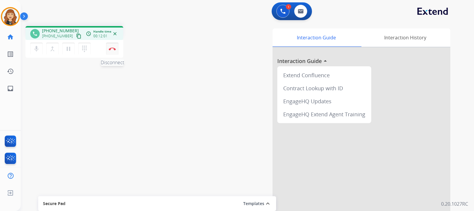
click at [112, 51] on button "Disconnect" at bounding box center [112, 49] width 12 height 12
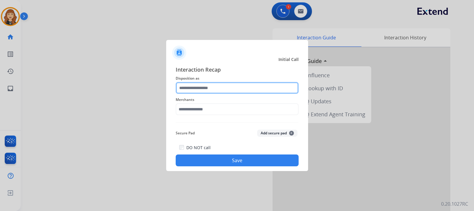
click at [205, 86] on input "text" at bounding box center [237, 88] width 123 height 12
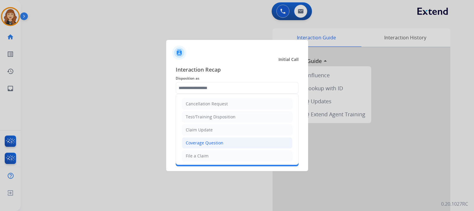
click at [206, 144] on div "Coverage Question" at bounding box center [205, 143] width 38 height 6
type input "**********"
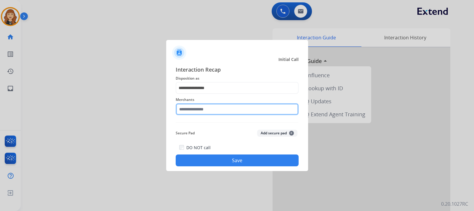
click at [208, 110] on input "text" at bounding box center [237, 109] width 123 height 12
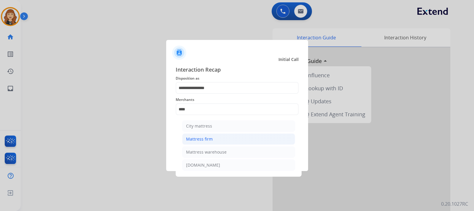
click at [207, 136] on div "Mattress firm" at bounding box center [199, 139] width 27 height 6
type input "**********"
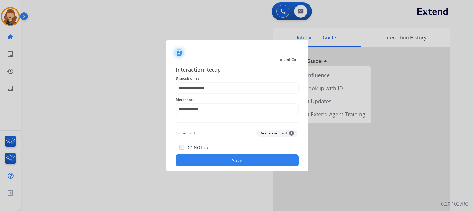
click at [238, 156] on button "Save" at bounding box center [237, 161] width 123 height 12
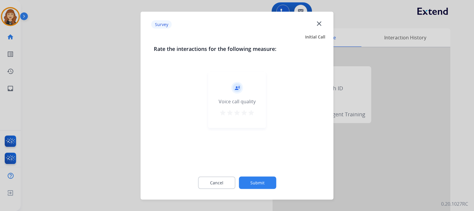
click at [253, 116] on button "star" at bounding box center [251, 113] width 7 height 9
click at [261, 183] on button "Submit" at bounding box center [257, 183] width 37 height 12
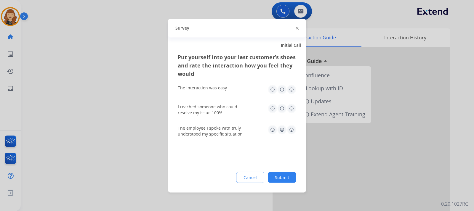
click at [292, 90] on img at bounding box center [291, 89] width 9 height 9
click at [292, 109] on img at bounding box center [291, 108] width 9 height 9
click at [293, 132] on img at bounding box center [291, 129] width 9 height 9
click at [278, 175] on button "Submit" at bounding box center [282, 177] width 28 height 11
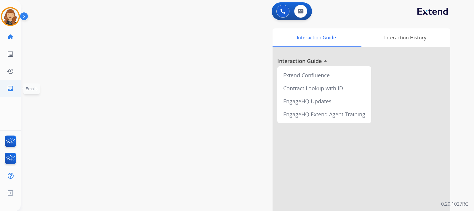
click at [9, 92] on link "inbox Emails" at bounding box center [10, 88] width 17 height 17
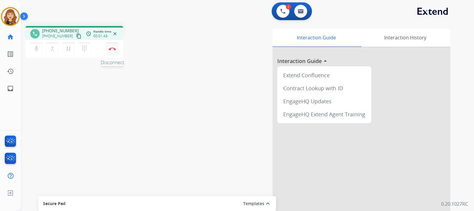
click at [114, 49] on img at bounding box center [112, 48] width 7 height 3
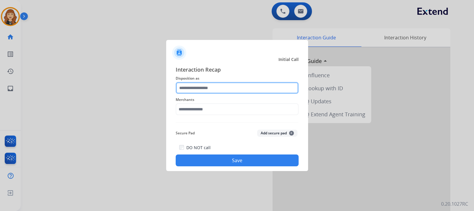
click at [195, 86] on input "text" at bounding box center [237, 88] width 123 height 12
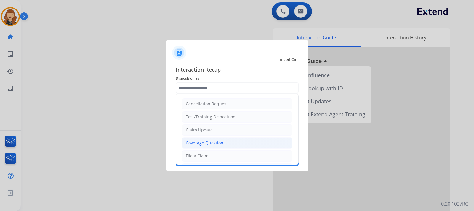
click at [198, 147] on li "Coverage Question" at bounding box center [237, 143] width 111 height 11
type input "**********"
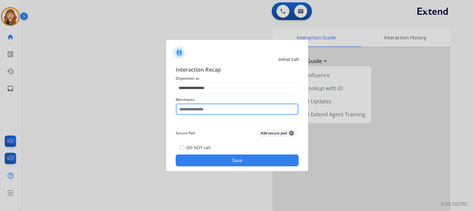
click at [192, 108] on input "text" at bounding box center [237, 109] width 123 height 12
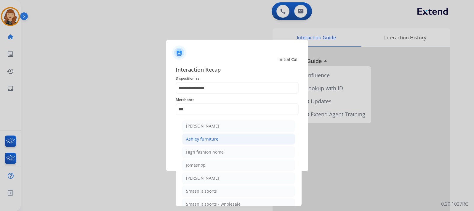
click at [216, 142] on div "Ashley furniture" at bounding box center [202, 139] width 32 height 6
type input "**********"
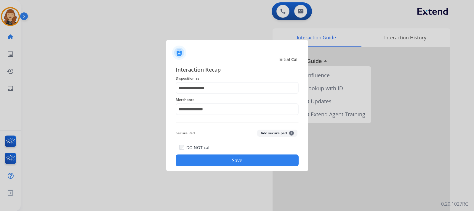
click at [234, 160] on button "Save" at bounding box center [237, 161] width 123 height 12
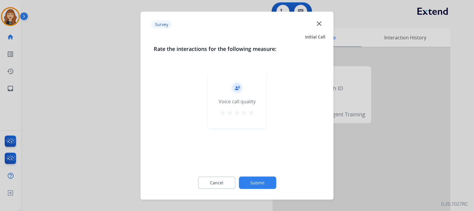
click at [250, 113] on mat-icon "star" at bounding box center [251, 112] width 7 height 7
click at [256, 183] on button "Submit" at bounding box center [257, 183] width 37 height 12
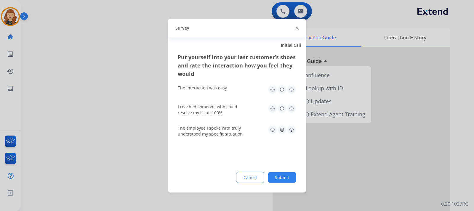
click at [289, 88] on img at bounding box center [291, 89] width 9 height 9
click at [291, 113] on div "I reached someone who could resolve my issue 100%" at bounding box center [237, 110] width 119 height 12
click at [292, 109] on img at bounding box center [291, 108] width 9 height 9
click at [292, 127] on img at bounding box center [291, 129] width 9 height 9
click at [275, 177] on button "Submit" at bounding box center [282, 177] width 28 height 11
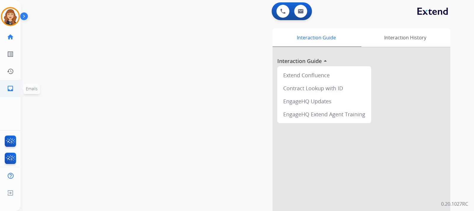
click at [11, 87] on mat-icon "inbox" at bounding box center [10, 88] width 7 height 7
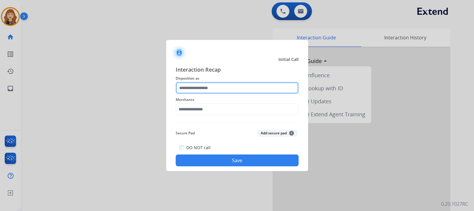
click at [194, 87] on input "text" at bounding box center [237, 88] width 123 height 12
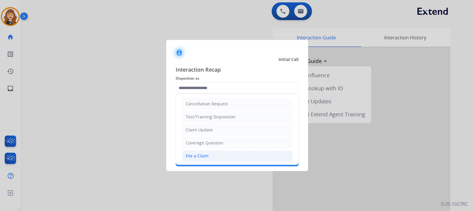
click at [210, 153] on li "File a Claim" at bounding box center [237, 156] width 111 height 11
type input "**********"
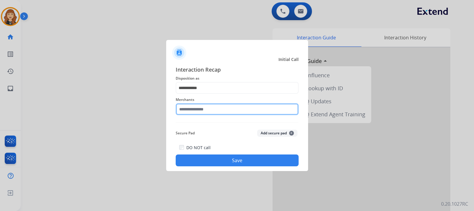
click at [210, 109] on input "text" at bounding box center [237, 109] width 123 height 12
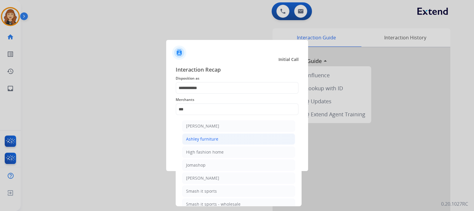
click at [207, 139] on div "Ashley furniture" at bounding box center [202, 139] width 32 height 6
type input "**********"
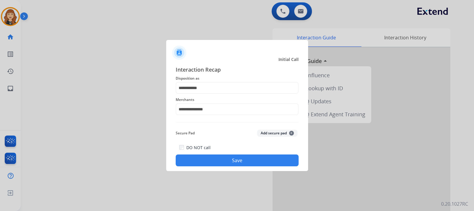
click at [220, 161] on button "Save" at bounding box center [237, 161] width 123 height 12
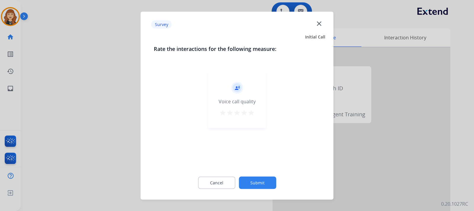
click at [250, 113] on mat-icon "star" at bounding box center [251, 112] width 7 height 7
click at [252, 185] on button "Submit" at bounding box center [257, 183] width 37 height 12
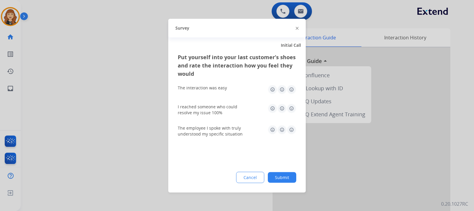
click at [292, 89] on img at bounding box center [291, 89] width 9 height 9
click at [291, 111] on img at bounding box center [291, 108] width 9 height 9
click at [291, 128] on img at bounding box center [291, 129] width 9 height 9
click at [280, 176] on button "Submit" at bounding box center [282, 177] width 28 height 11
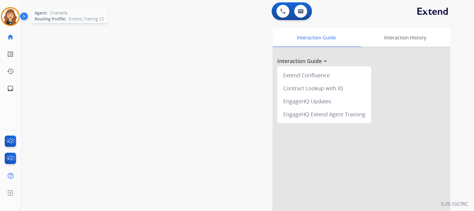
click at [15, 19] on img at bounding box center [10, 16] width 17 height 17
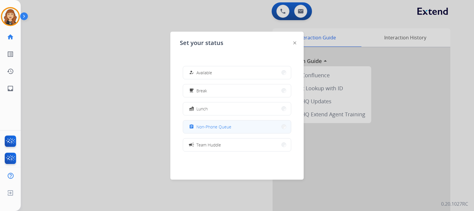
click at [208, 124] on span "Non-Phone Queue" at bounding box center [213, 127] width 35 height 6
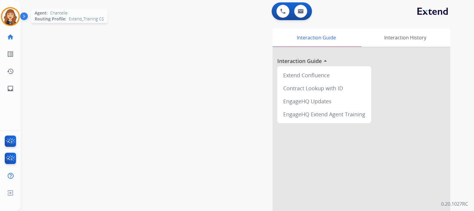
click at [7, 15] on img at bounding box center [10, 16] width 17 height 17
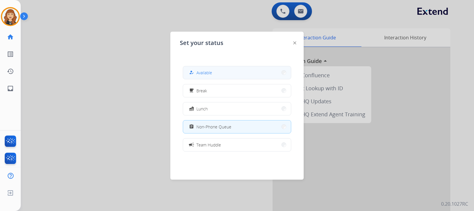
click at [224, 74] on button "how_to_reg Available" at bounding box center [237, 72] width 108 height 13
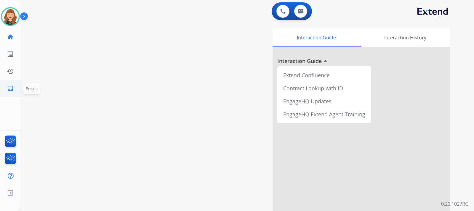
click at [7, 89] on mat-icon "inbox" at bounding box center [10, 88] width 7 height 7
select select "**********"
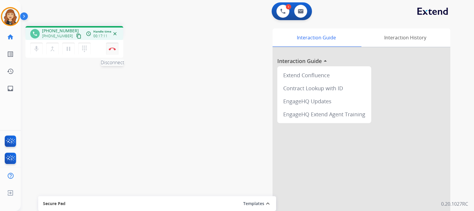
click at [113, 50] on img at bounding box center [112, 48] width 7 height 3
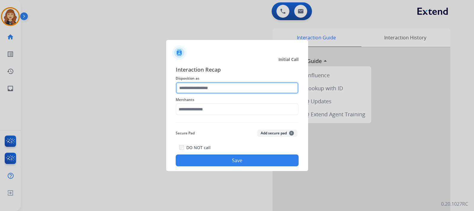
click at [215, 83] on input "text" at bounding box center [237, 88] width 123 height 12
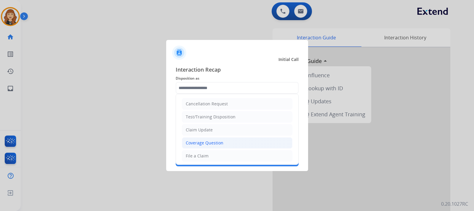
click at [218, 143] on div "Coverage Question" at bounding box center [205, 143] width 38 height 6
type input "**********"
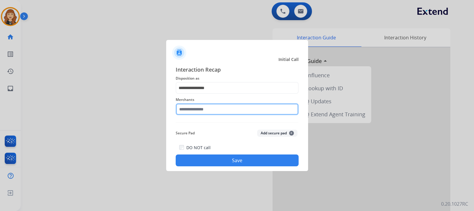
click at [202, 109] on input "text" at bounding box center [237, 109] width 123 height 12
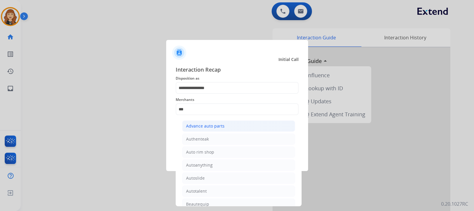
click at [207, 128] on div "Advance auto parts" at bounding box center [205, 126] width 39 height 6
type input "**********"
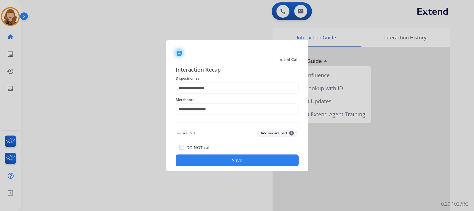
click at [224, 160] on button "Save" at bounding box center [237, 161] width 123 height 12
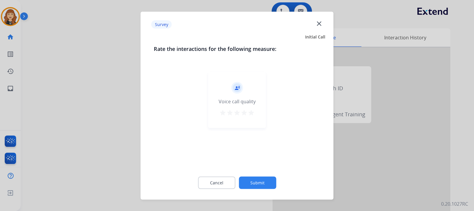
click at [250, 110] on mat-icon "star" at bounding box center [251, 112] width 7 height 7
click at [255, 183] on button "Submit" at bounding box center [257, 183] width 37 height 12
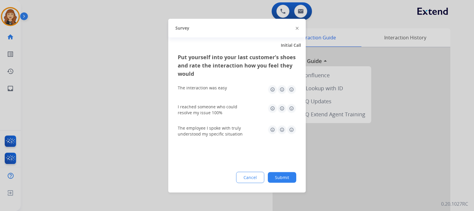
click at [291, 90] on img at bounding box center [291, 89] width 9 height 9
click at [292, 109] on img at bounding box center [291, 108] width 9 height 9
click at [292, 131] on img at bounding box center [291, 129] width 9 height 9
click at [277, 182] on button "Submit" at bounding box center [282, 177] width 28 height 11
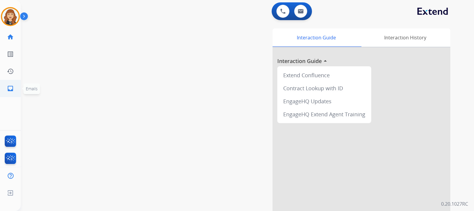
click at [10, 90] on mat-icon "inbox" at bounding box center [10, 88] width 7 height 7
select select "**********"
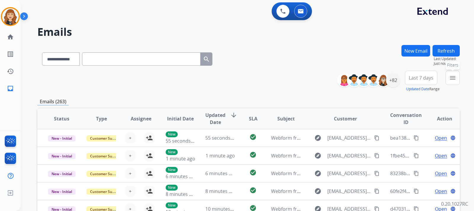
click at [453, 77] on mat-icon "menu" at bounding box center [452, 77] width 7 height 7
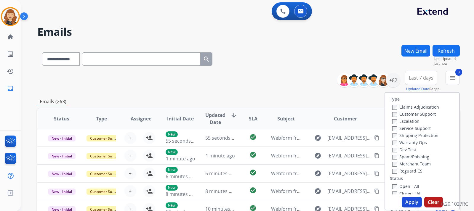
click at [405, 199] on button "Apply" at bounding box center [412, 202] width 20 height 11
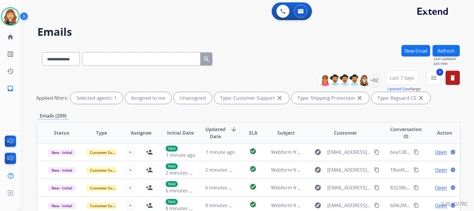
click at [462, 106] on div "**********" at bounding box center [247, 105] width 453 height 211
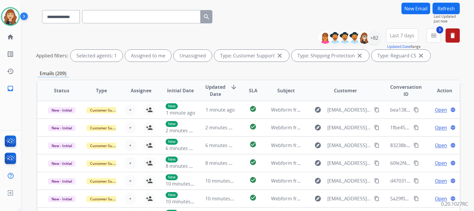
scroll to position [47, 0]
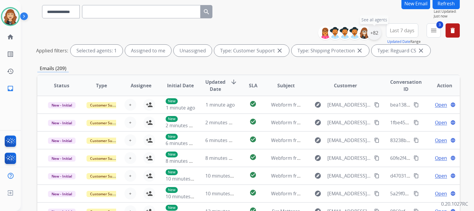
click at [373, 33] on div "+82" at bounding box center [374, 33] width 14 height 14
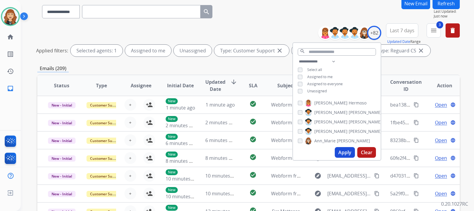
click at [445, 55] on div "Applied filters: Selected agents: 1 Assigned to me Unassigned Type: Customer Su…" at bounding box center [247, 51] width 423 height 12
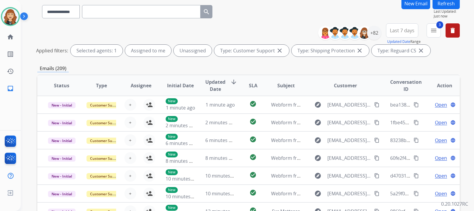
click at [466, 70] on div "**********" at bounding box center [247, 105] width 453 height 211
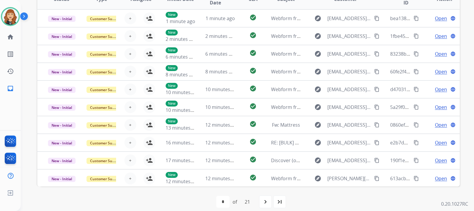
scroll to position [140, 0]
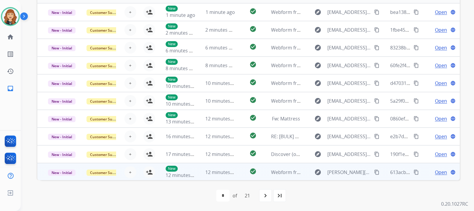
click at [435, 174] on span "Open" at bounding box center [441, 172] width 12 height 7
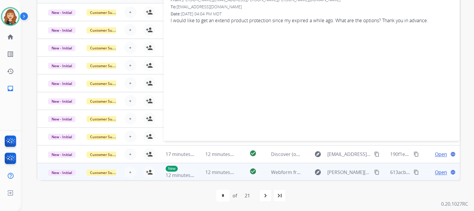
click at [467, 105] on div "**********" at bounding box center [247, 105] width 453 height 211
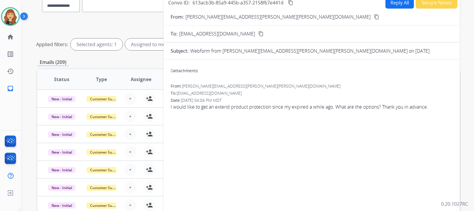
scroll to position [45, 0]
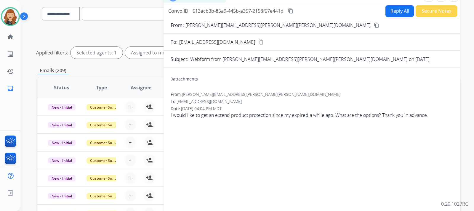
click at [397, 13] on button "Reply All" at bounding box center [400, 11] width 28 height 12
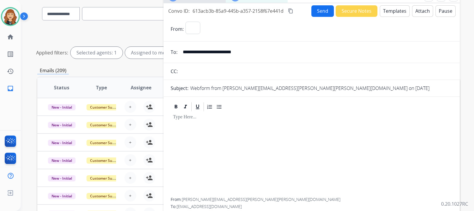
select select "**********"
click at [391, 12] on button "Templates" at bounding box center [395, 11] width 30 height 12
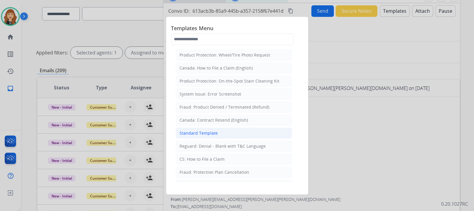
click at [212, 131] on div "Standard Template" at bounding box center [199, 133] width 38 height 6
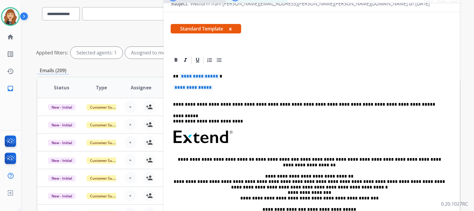
scroll to position [96, 0]
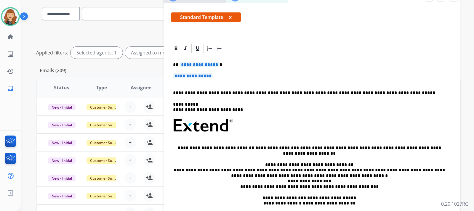
click at [272, 77] on p "**********" at bounding box center [311, 78] width 277 height 11
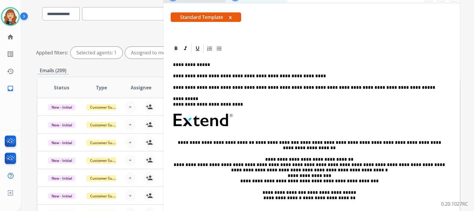
scroll to position [0, 0]
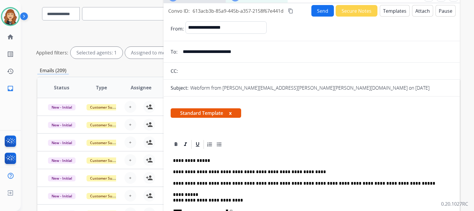
click at [321, 13] on button "Send" at bounding box center [322, 11] width 23 height 12
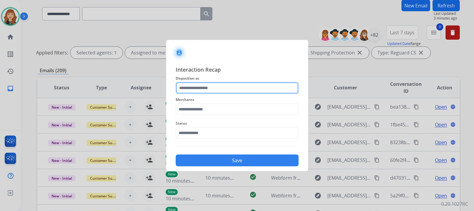
click at [189, 92] on input "text" at bounding box center [237, 88] width 123 height 12
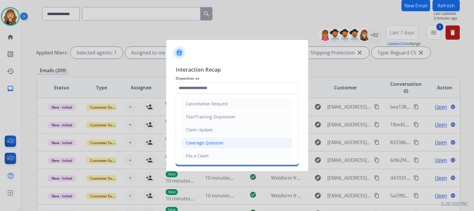
click at [199, 142] on div "Coverage Question" at bounding box center [205, 143] width 38 height 6
type input "**********"
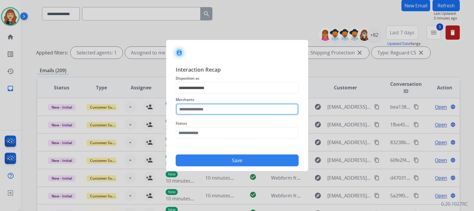
click at [219, 109] on input "text" at bounding box center [237, 109] width 123 height 12
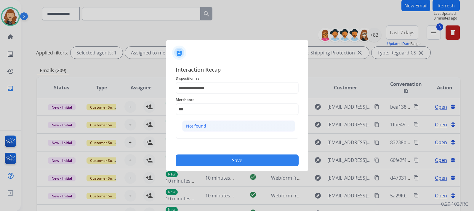
click at [213, 128] on li "Not found" at bounding box center [238, 126] width 113 height 11
type input "*********"
click at [207, 131] on input "text" at bounding box center [237, 133] width 123 height 12
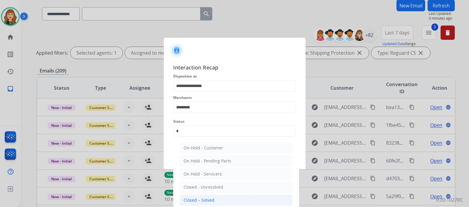
click at [207, 199] on div "Closed – Solved" at bounding box center [199, 200] width 31 height 6
type input "**********"
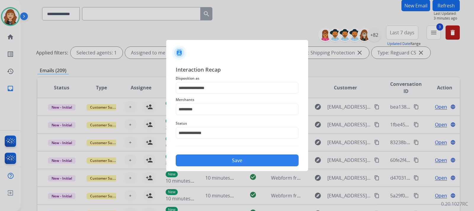
click at [228, 161] on button "Save" at bounding box center [237, 161] width 123 height 12
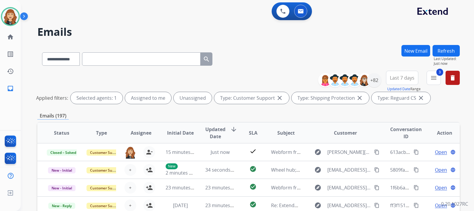
click at [464, 98] on div "**********" at bounding box center [247, 105] width 453 height 211
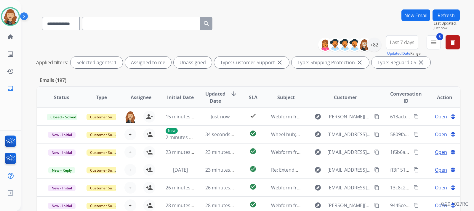
scroll to position [47, 0]
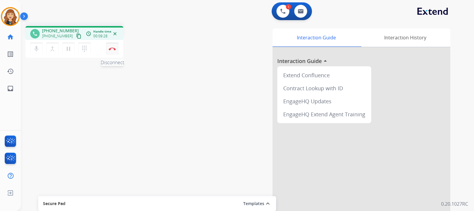
click at [112, 49] on img at bounding box center [112, 48] width 7 height 3
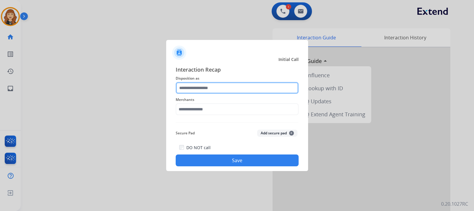
click at [239, 89] on input "text" at bounding box center [237, 88] width 123 height 12
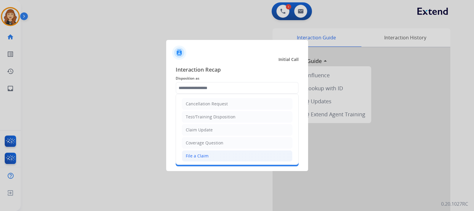
click at [206, 153] on div "File a Claim" at bounding box center [197, 156] width 23 height 6
type input "**********"
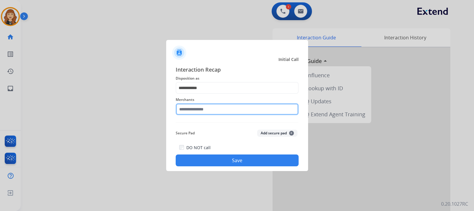
click at [198, 108] on input "text" at bounding box center [237, 109] width 123 height 12
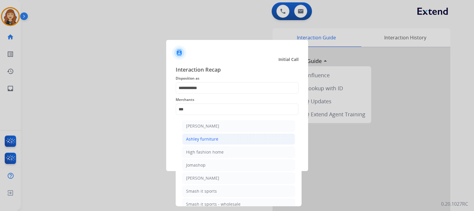
click at [207, 138] on div "Ashley furniture" at bounding box center [202, 139] width 32 height 6
type input "**********"
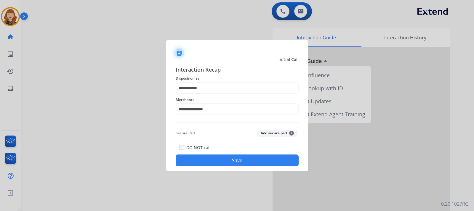
click at [244, 157] on button "Save" at bounding box center [237, 161] width 123 height 12
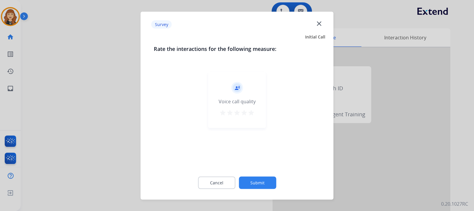
click at [253, 114] on mat-icon "star" at bounding box center [251, 112] width 7 height 7
click at [257, 184] on button "Submit" at bounding box center [257, 183] width 37 height 12
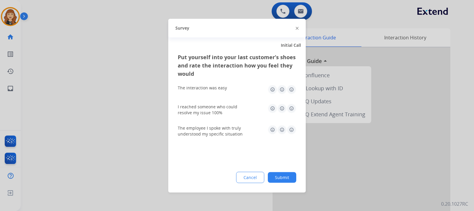
click at [290, 90] on img at bounding box center [291, 89] width 9 height 9
click at [290, 106] on img at bounding box center [291, 108] width 9 height 9
click at [292, 129] on img at bounding box center [291, 129] width 9 height 9
click at [279, 179] on button "Submit" at bounding box center [282, 177] width 28 height 11
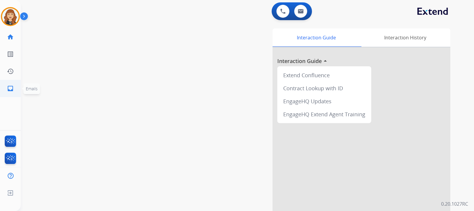
click at [10, 88] on mat-icon "inbox" at bounding box center [10, 88] width 7 height 7
select select "**********"
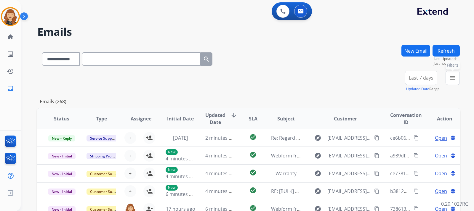
click at [455, 79] on mat-icon "menu" at bounding box center [452, 77] width 7 height 7
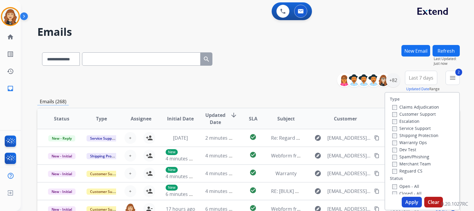
click at [392, 169] on label "Reguard CS" at bounding box center [407, 171] width 30 height 6
click at [405, 202] on button "Apply" at bounding box center [412, 202] width 20 height 11
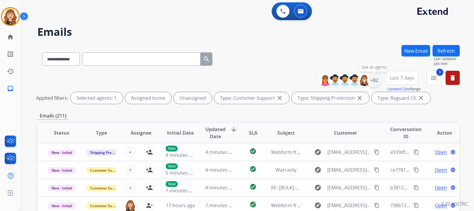
click at [378, 80] on div "+82" at bounding box center [374, 80] width 14 height 14
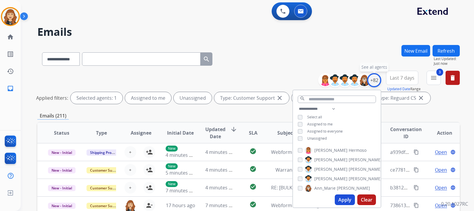
click at [378, 80] on div "+82" at bounding box center [374, 80] width 14 height 14
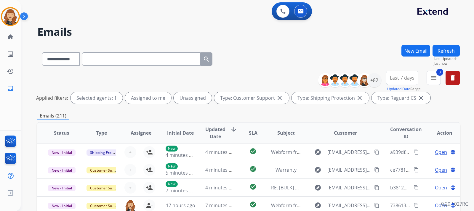
click at [469, 100] on div "**********" at bounding box center [247, 105] width 453 height 211
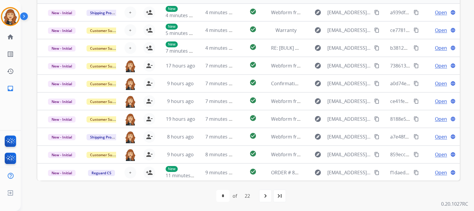
scroll to position [140, 0]
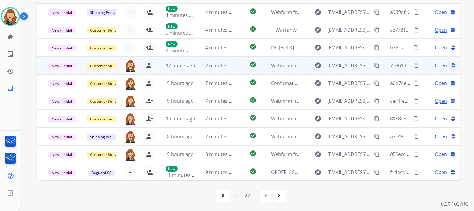
click at [435, 67] on span "Open" at bounding box center [441, 65] width 12 height 7
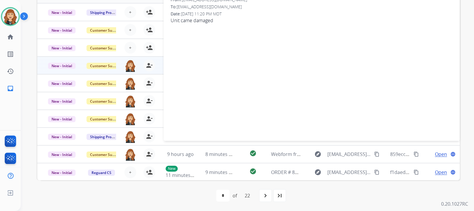
click at [469, 48] on div "**********" at bounding box center [247, 105] width 453 height 211
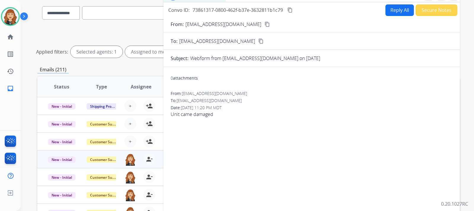
scroll to position [45, 0]
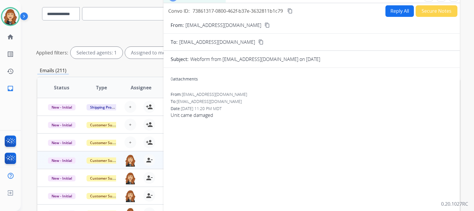
click at [265, 28] on mat-icon "content_copy" at bounding box center [267, 25] width 5 height 5
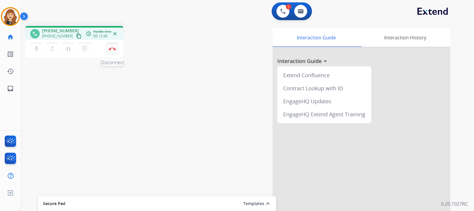
click at [116, 53] on button "Disconnect" at bounding box center [112, 49] width 12 height 12
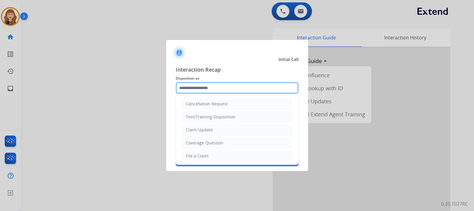
click at [205, 86] on input "text" at bounding box center [237, 88] width 123 height 12
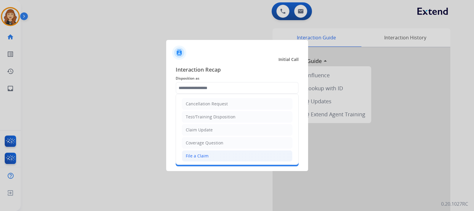
click at [204, 157] on div "File a Claim" at bounding box center [197, 156] width 23 height 6
type input "**********"
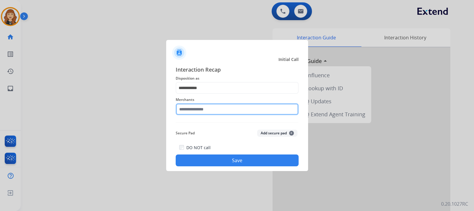
click at [204, 110] on input "text" at bounding box center [237, 109] width 123 height 12
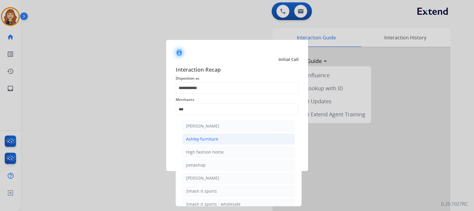
click at [210, 141] on div "Ashley furniture" at bounding box center [202, 139] width 32 height 6
type input "**********"
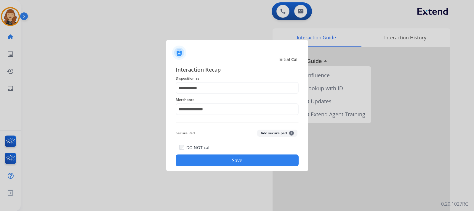
click at [227, 162] on button "Save" at bounding box center [237, 161] width 123 height 12
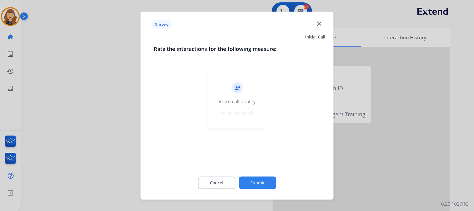
click at [253, 111] on mat-icon "star" at bounding box center [251, 112] width 7 height 7
click at [259, 184] on button "Submit" at bounding box center [257, 183] width 37 height 12
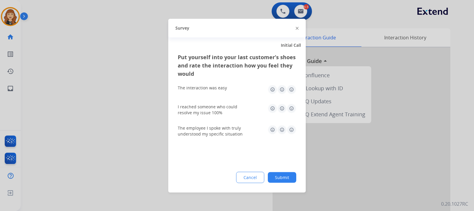
click at [288, 91] on img at bounding box center [291, 89] width 9 height 9
click at [291, 112] on img at bounding box center [291, 108] width 9 height 9
click at [291, 122] on div "The employee I spoke with truly understood my specific situation" at bounding box center [237, 130] width 119 height 21
click at [291, 131] on img at bounding box center [291, 129] width 9 height 9
click at [282, 180] on button "Submit" at bounding box center [282, 177] width 28 height 11
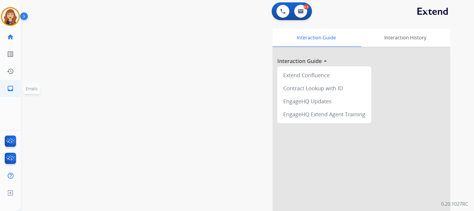
click at [8, 88] on mat-icon "inbox" at bounding box center [10, 88] width 7 height 7
select select "**********"
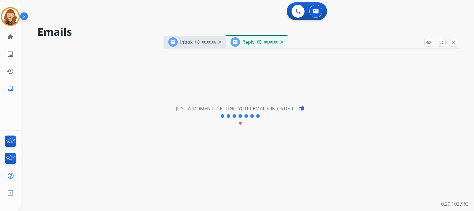
select select "**********"
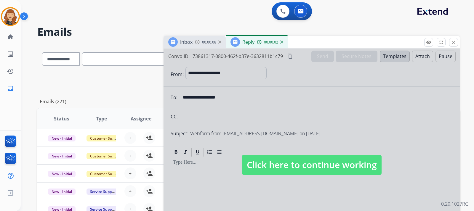
click at [273, 164] on span "Click here to continue working" at bounding box center [312, 165] width 140 height 20
select select
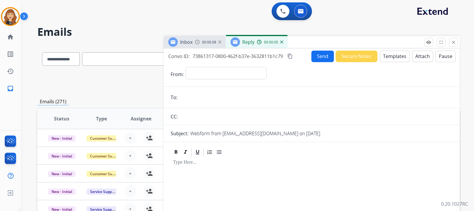
click at [220, 42] on img at bounding box center [219, 42] width 3 height 3
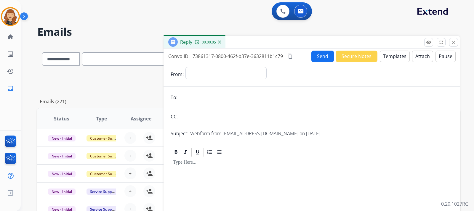
click at [220, 42] on img at bounding box center [219, 42] width 3 height 3
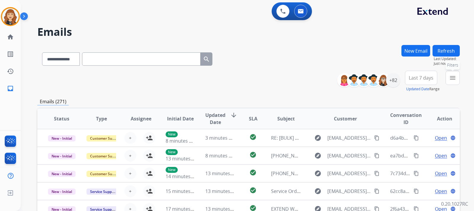
click at [457, 78] on button "menu Filters" at bounding box center [453, 78] width 14 height 14
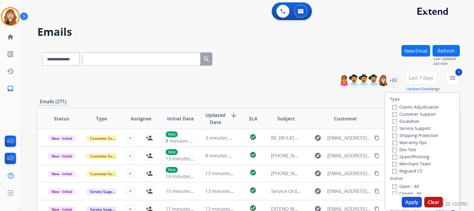
click at [393, 139] on div "Shipping Protection" at bounding box center [415, 135] width 47 height 7
click at [408, 205] on button "Apply" at bounding box center [412, 202] width 20 height 11
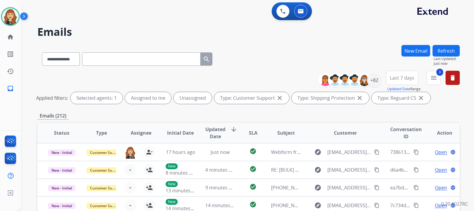
click at [462, 102] on div "**********" at bounding box center [247, 105] width 453 height 211
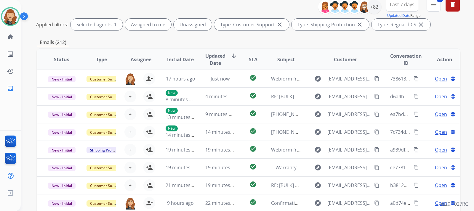
scroll to position [69, 0]
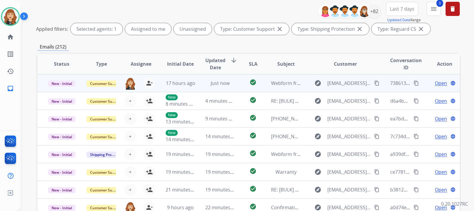
click at [435, 84] on span "Open" at bounding box center [441, 83] width 12 height 7
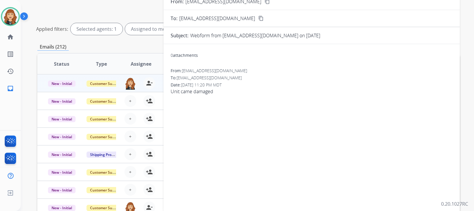
click at [464, 84] on div "**********" at bounding box center [247, 105] width 453 height 211
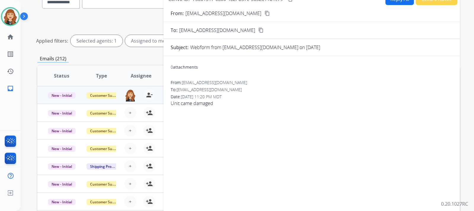
scroll to position [33, 0]
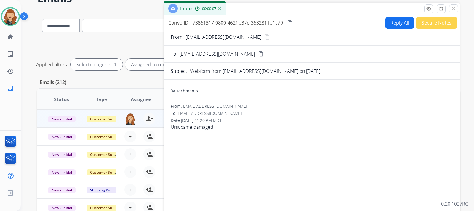
click at [265, 36] on mat-icon "content_copy" at bounding box center [267, 36] width 5 height 5
click at [392, 25] on button "Reply All" at bounding box center [400, 23] width 28 height 12
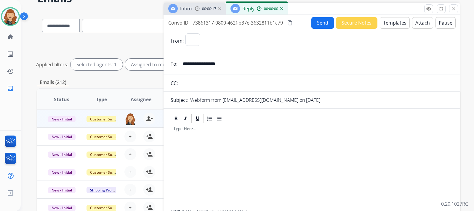
select select "**********"
click at [392, 25] on button "Templates" at bounding box center [395, 23] width 30 height 12
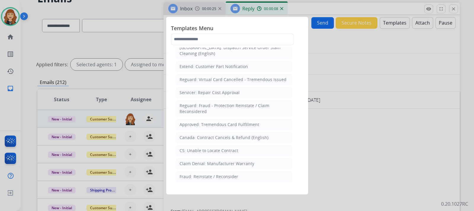
scroll to position [217, 0]
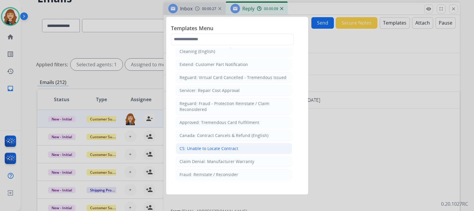
click at [225, 146] on div "CS: Unable to Locate Contract" at bounding box center [209, 149] width 59 height 6
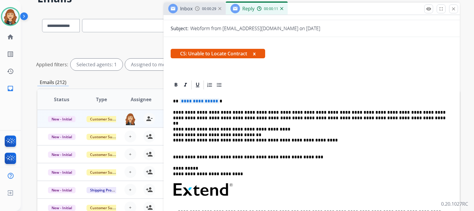
scroll to position [72, 0]
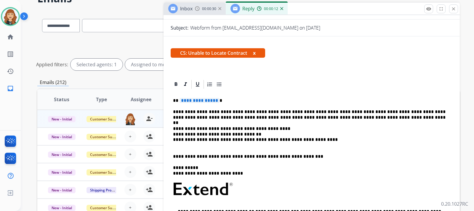
click at [236, 98] on p "**********" at bounding box center [309, 100] width 273 height 5
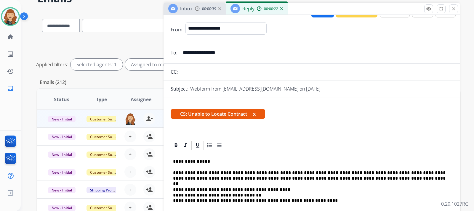
scroll to position [0, 0]
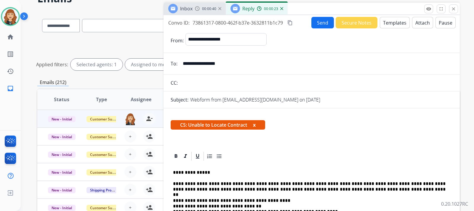
click at [314, 21] on button "Send" at bounding box center [322, 23] width 23 height 12
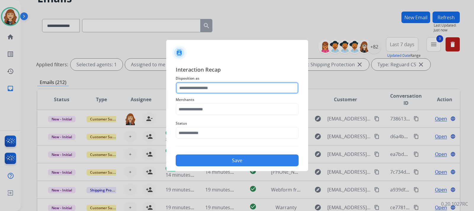
click at [203, 89] on input "text" at bounding box center [237, 88] width 123 height 12
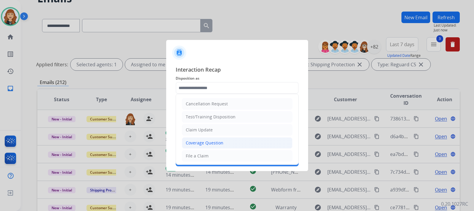
click at [198, 143] on div "Coverage Question" at bounding box center [205, 143] width 38 height 6
type input "**********"
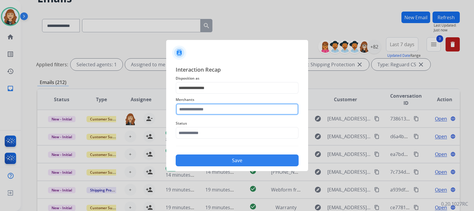
click at [198, 110] on input "text" at bounding box center [237, 109] width 123 height 12
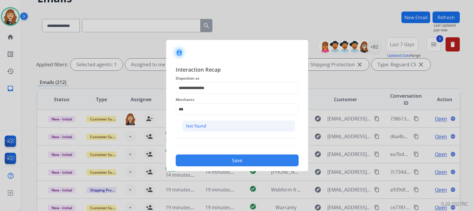
click at [201, 126] on div "Not found" at bounding box center [196, 126] width 20 height 6
type input "*********"
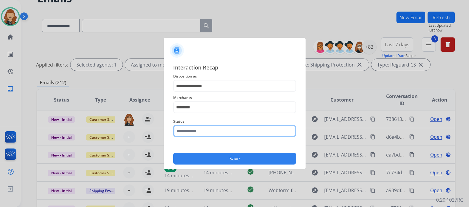
click at [204, 134] on input "text" at bounding box center [234, 131] width 123 height 12
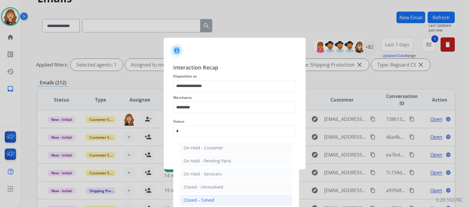
click at [209, 200] on div "Closed – Solved" at bounding box center [199, 200] width 31 height 6
type input "**********"
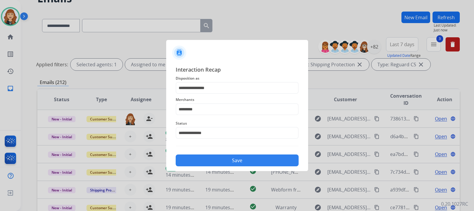
click at [211, 161] on button "Save" at bounding box center [237, 161] width 123 height 12
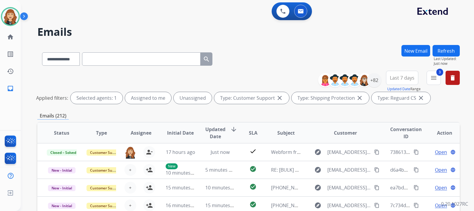
click at [466, 106] on div "**********" at bounding box center [247, 105] width 453 height 211
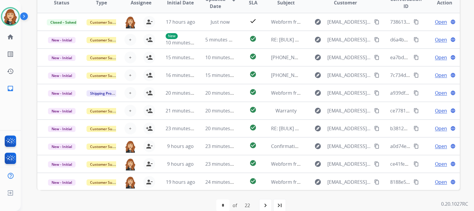
scroll to position [140, 0]
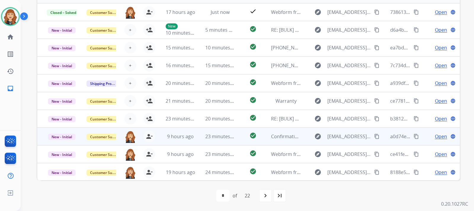
click at [437, 136] on span "Open" at bounding box center [441, 136] width 12 height 7
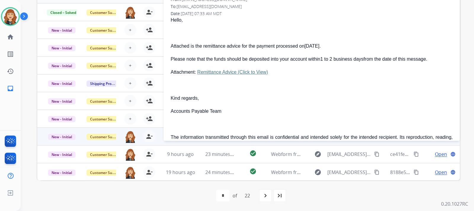
click at [471, 58] on div "**********" at bounding box center [247, 105] width 453 height 211
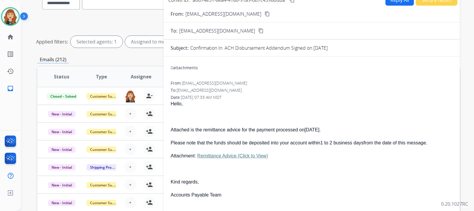
scroll to position [57, 0]
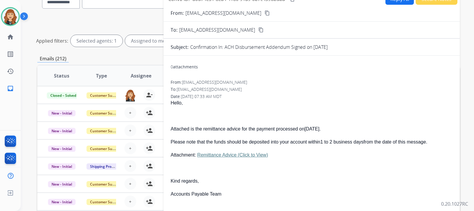
click at [265, 13] on mat-icon "content_copy" at bounding box center [267, 12] width 5 height 5
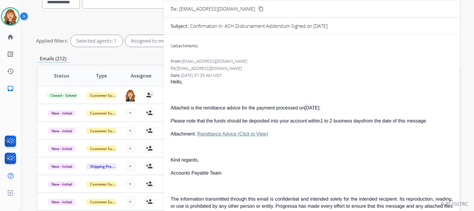
scroll to position [0, 0]
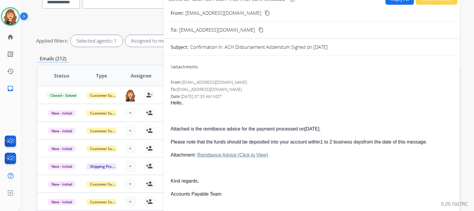
click at [464, 60] on div "**********" at bounding box center [247, 105] width 453 height 211
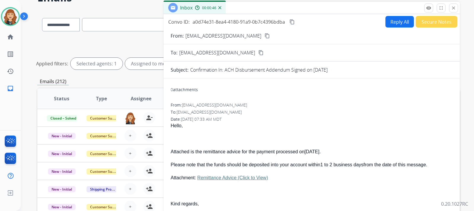
scroll to position [33, 0]
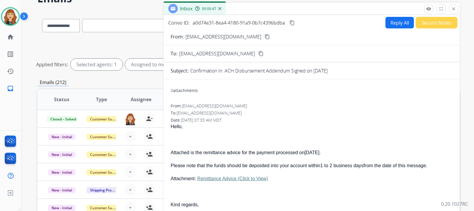
click at [388, 24] on button "Reply All" at bounding box center [400, 23] width 28 height 12
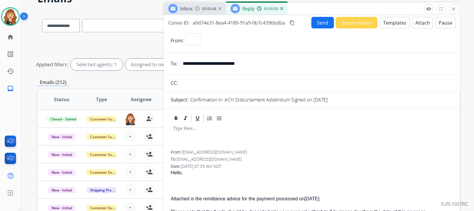
select select "**********"
click at [388, 24] on button "Templates" at bounding box center [395, 23] width 30 height 12
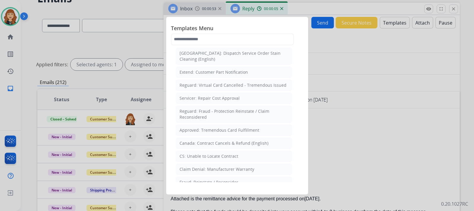
scroll to position [191, 0]
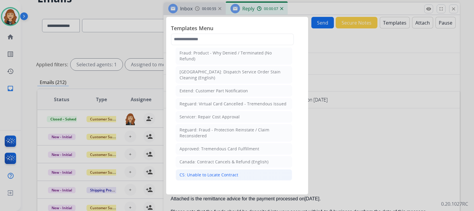
click at [212, 172] on div "CS: Unable to Locate Contract" at bounding box center [209, 175] width 59 height 6
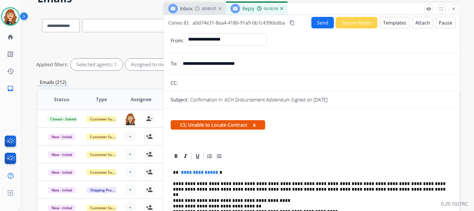
click at [326, 24] on button "Send" at bounding box center [322, 23] width 23 height 12
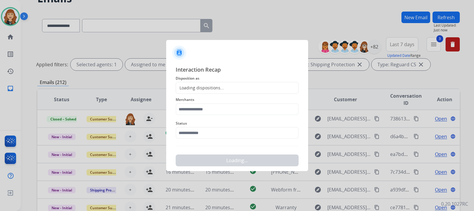
click at [212, 88] on div "Loading dispositions..." at bounding box center [200, 88] width 48 height 6
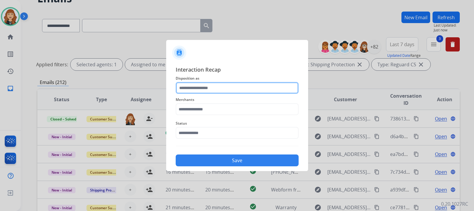
click at [212, 88] on input "text" at bounding box center [237, 88] width 123 height 12
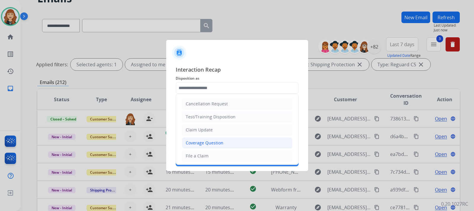
click at [211, 142] on div "Coverage Question" at bounding box center [205, 143] width 38 height 6
type input "**********"
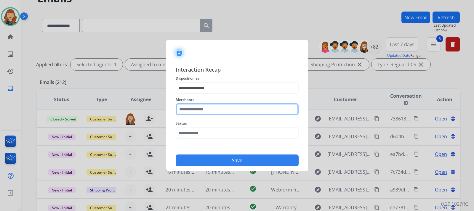
click at [212, 110] on input "text" at bounding box center [237, 109] width 123 height 12
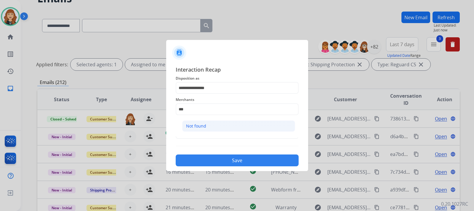
click at [213, 124] on li "Not found" at bounding box center [238, 126] width 113 height 11
type input "*********"
click at [213, 132] on input "text" at bounding box center [237, 133] width 123 height 12
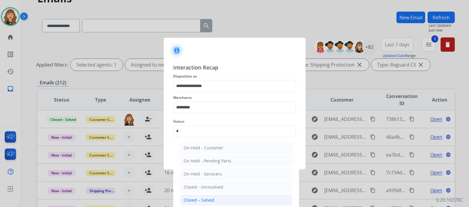
click at [217, 199] on li "Closed – Solved" at bounding box center [236, 199] width 113 height 11
type input "**********"
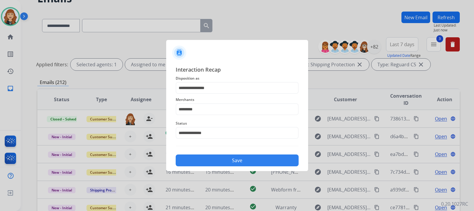
click at [223, 159] on button "Save" at bounding box center [237, 161] width 123 height 12
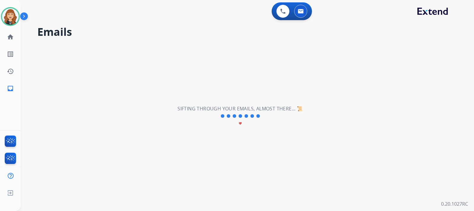
scroll to position [0, 0]
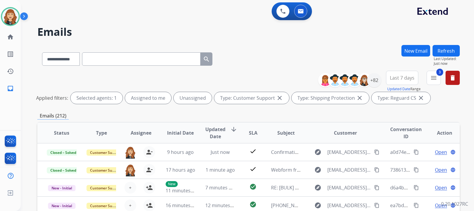
click at [470, 111] on div "**********" at bounding box center [247, 105] width 453 height 211
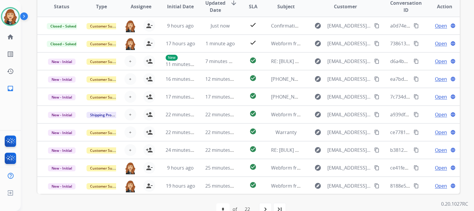
scroll to position [140, 0]
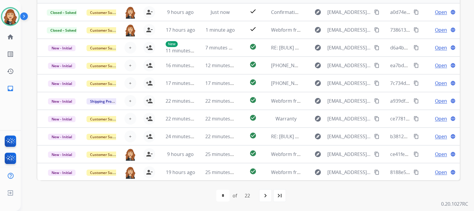
click at [463, 20] on div "**********" at bounding box center [247, 105] width 453 height 211
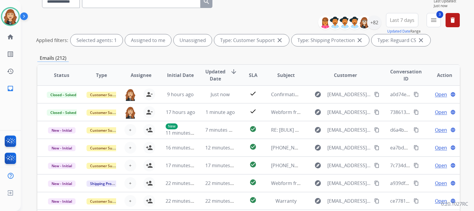
scroll to position [45, 0]
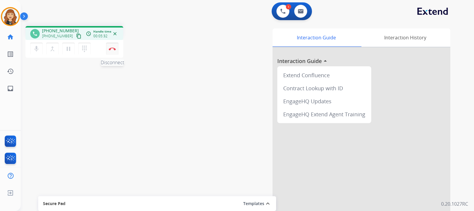
click at [110, 51] on button "Disconnect" at bounding box center [112, 49] width 12 height 12
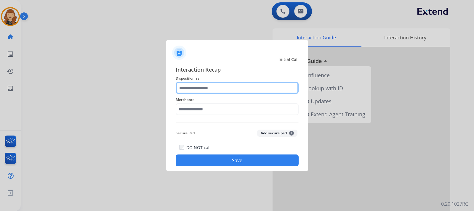
click at [225, 89] on input "text" at bounding box center [237, 88] width 123 height 12
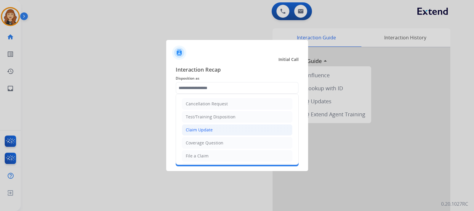
click at [203, 129] on div "Claim Update" at bounding box center [199, 130] width 27 height 6
type input "**********"
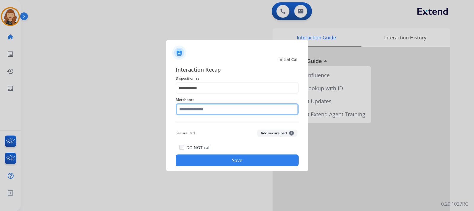
click at [221, 109] on input "text" at bounding box center [237, 109] width 123 height 12
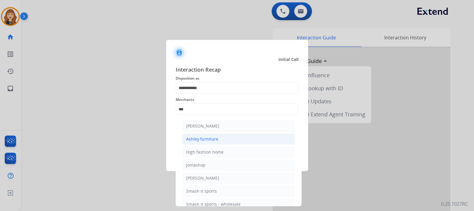
click at [211, 142] on div "Ashley furniture" at bounding box center [202, 139] width 32 height 6
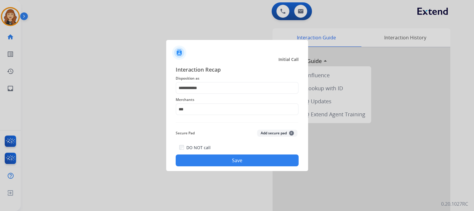
type input "**********"
click at [235, 156] on button "Save" at bounding box center [237, 161] width 123 height 12
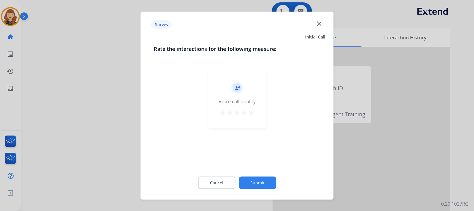
click at [251, 118] on div "record_voice_over Voice call quality star star star star star" at bounding box center [237, 100] width 58 height 56
click at [250, 111] on mat-icon "star" at bounding box center [251, 112] width 7 height 7
click at [264, 182] on button "Submit" at bounding box center [257, 183] width 37 height 12
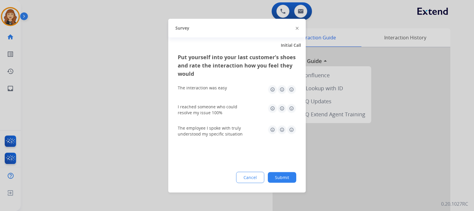
click at [291, 88] on img at bounding box center [291, 89] width 9 height 9
click at [292, 111] on img at bounding box center [291, 108] width 9 height 9
click at [293, 130] on img at bounding box center [291, 129] width 9 height 9
click at [282, 183] on div "Cancel Submit" at bounding box center [237, 177] width 119 height 11
click at [279, 180] on button "Submit" at bounding box center [282, 177] width 28 height 11
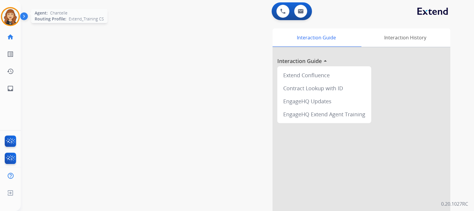
click at [10, 19] on img at bounding box center [10, 16] width 17 height 17
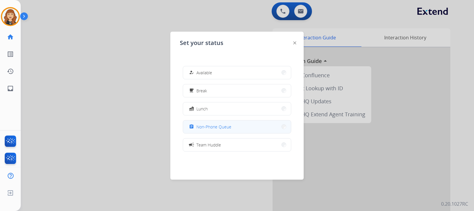
click at [210, 126] on span "Non-Phone Queue" at bounding box center [213, 127] width 35 height 6
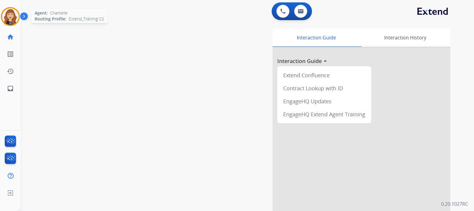
click at [8, 21] on img at bounding box center [10, 16] width 17 height 17
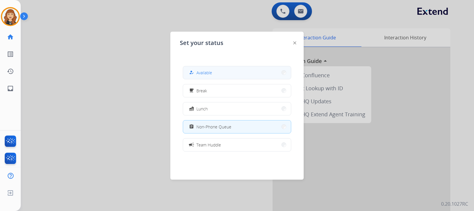
click at [206, 76] on span "Available" at bounding box center [204, 73] width 16 height 6
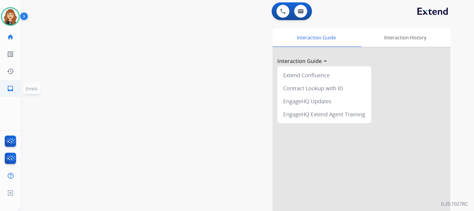
click at [11, 87] on mat-icon "inbox" at bounding box center [10, 88] width 7 height 7
select select "**********"
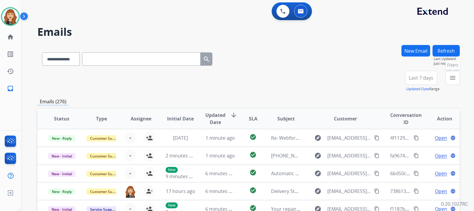
click at [459, 80] on button "menu Filters" at bounding box center [453, 78] width 14 height 14
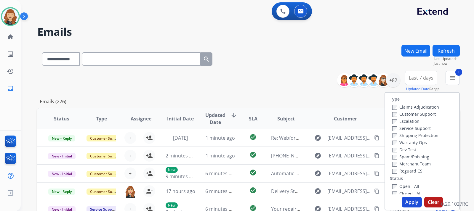
click at [394, 135] on label "Shipping Protection" at bounding box center [415, 136] width 46 height 6
click at [409, 204] on button "Apply" at bounding box center [412, 202] width 20 height 11
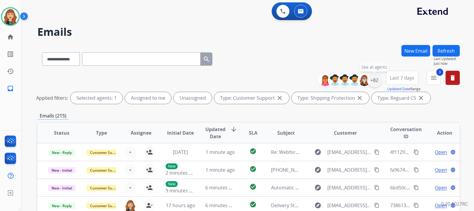
click at [372, 81] on div "+82" at bounding box center [374, 80] width 14 height 14
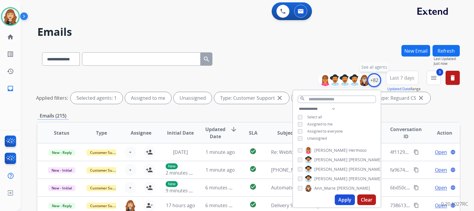
click at [372, 81] on div "+82" at bounding box center [374, 80] width 14 height 14
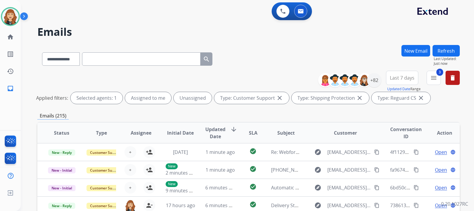
click at [465, 105] on div "**********" at bounding box center [247, 105] width 453 height 211
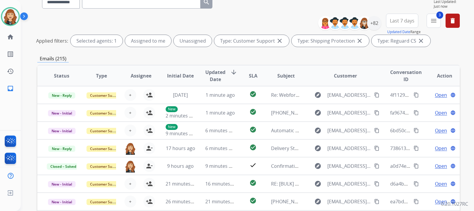
scroll to position [45, 0]
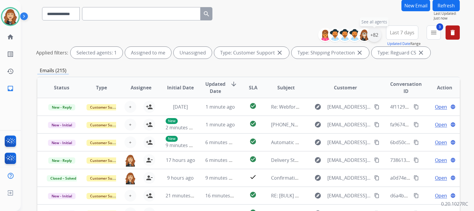
click at [374, 35] on div "+82" at bounding box center [374, 35] width 14 height 14
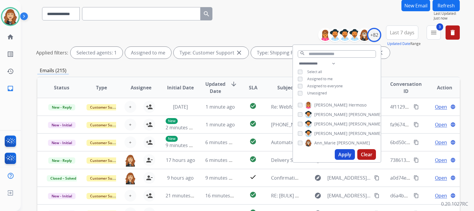
click at [344, 155] on button "Apply" at bounding box center [345, 154] width 20 height 11
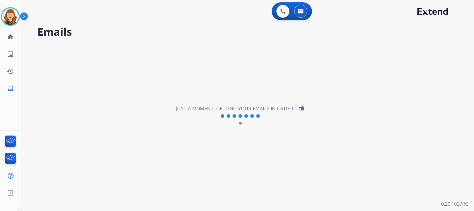
scroll to position [0, 0]
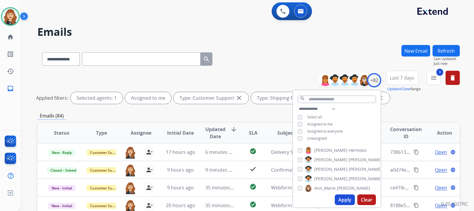
click at [462, 98] on div "**********" at bounding box center [247, 105] width 453 height 211
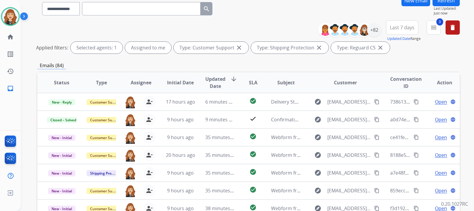
scroll to position [47, 0]
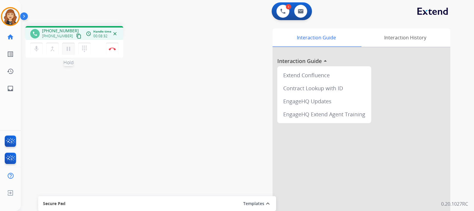
click at [68, 49] on mat-icon "pause" at bounding box center [68, 48] width 7 height 7
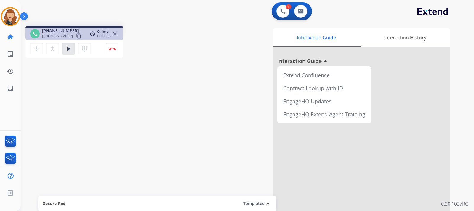
click at [55, 97] on div "phone [PHONE_NUMBER] [PHONE_NUMBER] content_copy access_time Call metrics Queue…" at bounding box center [240, 144] width 439 height 247
click at [108, 48] on button "Disconnect" at bounding box center [112, 49] width 12 height 12
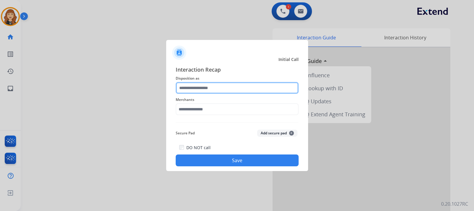
click at [189, 88] on input "text" at bounding box center [237, 88] width 123 height 12
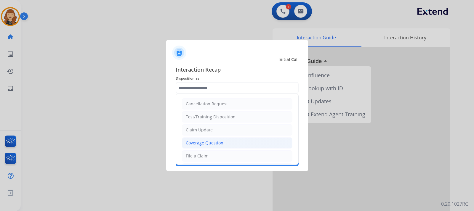
click at [209, 142] on div "Coverage Question" at bounding box center [205, 143] width 38 height 6
type input "**********"
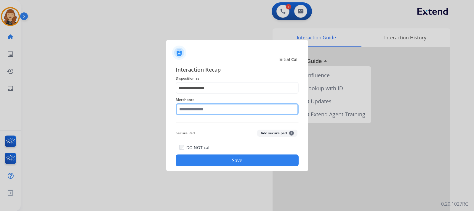
click at [200, 108] on input "text" at bounding box center [237, 109] width 123 height 12
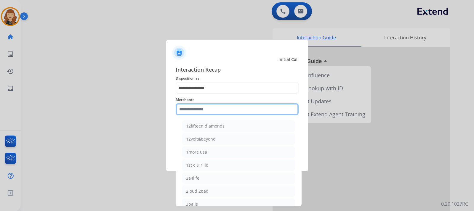
click at [183, 110] on input "text" at bounding box center [237, 109] width 123 height 12
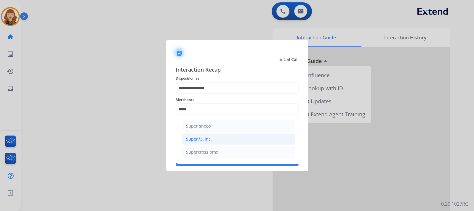
click at [196, 139] on div "Super73, inc." at bounding box center [199, 139] width 26 height 6
type input "**********"
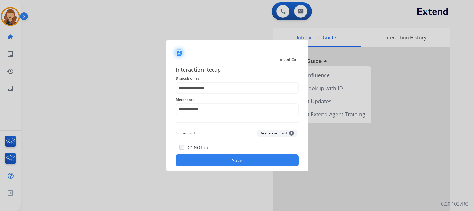
click at [220, 158] on button "Save" at bounding box center [237, 161] width 123 height 12
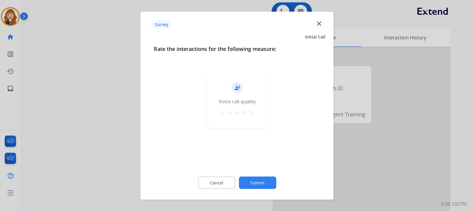
click at [251, 115] on mat-icon "star" at bounding box center [251, 112] width 7 height 7
click at [255, 181] on button "Submit" at bounding box center [257, 183] width 37 height 12
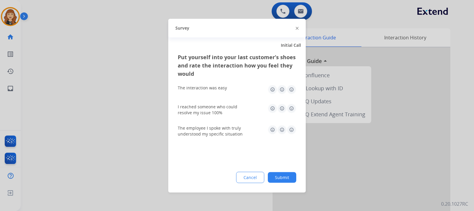
click at [290, 90] on img at bounding box center [291, 89] width 9 height 9
click at [293, 105] on img at bounding box center [291, 108] width 9 height 9
click at [293, 130] on img at bounding box center [291, 129] width 9 height 9
click at [286, 178] on button "Submit" at bounding box center [282, 177] width 28 height 11
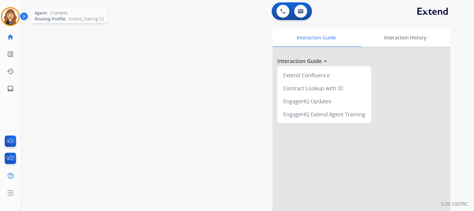
click at [10, 11] on img at bounding box center [10, 16] width 17 height 17
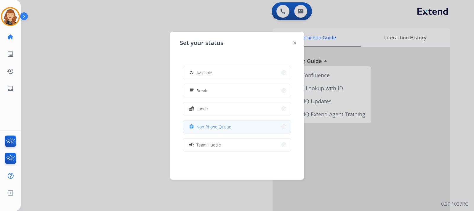
click at [253, 124] on button "assignment Non-Phone Queue" at bounding box center [237, 127] width 108 height 13
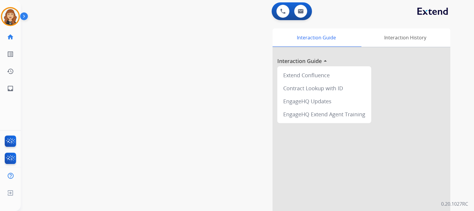
click at [50, 81] on div "swap_horiz Break voice bridge close_fullscreen Connect 3-Way Call merge_type Se…" at bounding box center [240, 144] width 439 height 247
click at [13, 12] on img at bounding box center [10, 16] width 17 height 17
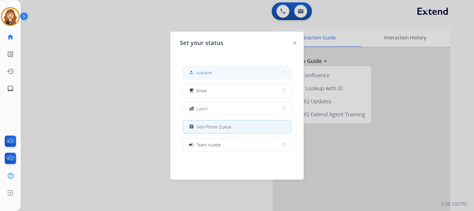
click at [218, 72] on button "how_to_reg Available" at bounding box center [237, 72] width 108 height 13
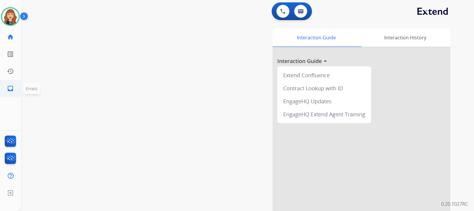
click at [7, 87] on mat-icon "inbox" at bounding box center [10, 88] width 7 height 7
select select "**********"
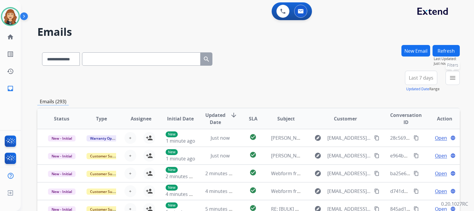
click at [459, 78] on button "menu Filters" at bounding box center [453, 78] width 14 height 14
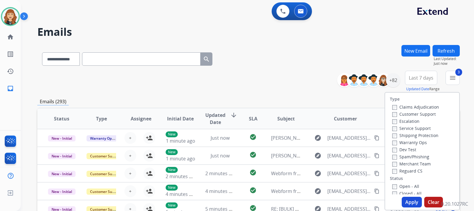
click at [408, 203] on button "Apply" at bounding box center [412, 202] width 20 height 11
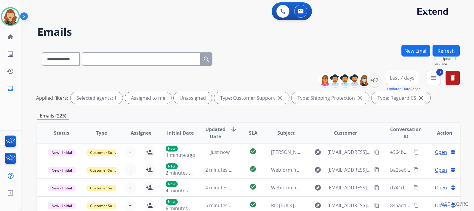
click at [463, 104] on div "**********" at bounding box center [247, 105] width 453 height 211
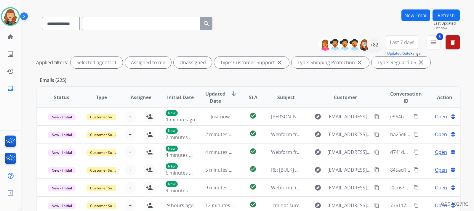
scroll to position [47, 0]
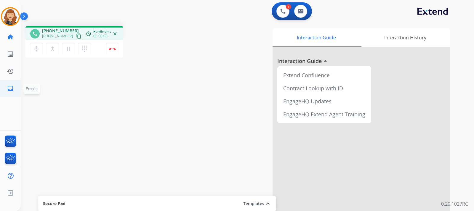
click at [11, 88] on mat-icon "inbox" at bounding box center [10, 88] width 7 height 7
select select "**********"
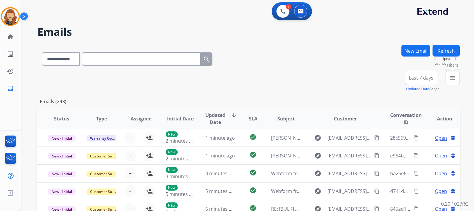
click at [449, 78] on button "menu Filters" at bounding box center [453, 78] width 14 height 14
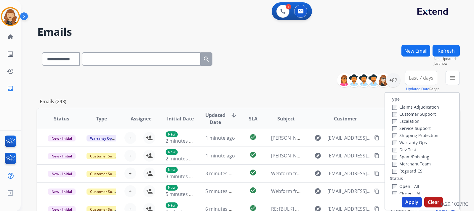
click at [392, 112] on label "Customer Support" at bounding box center [414, 114] width 44 height 6
click at [408, 199] on button "Apply" at bounding box center [412, 202] width 20 height 11
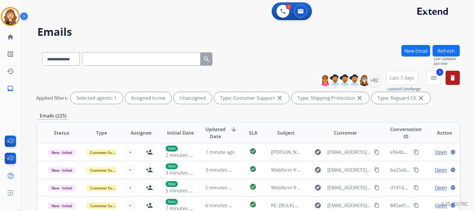
click at [455, 112] on div "**********" at bounding box center [248, 198] width 423 height 306
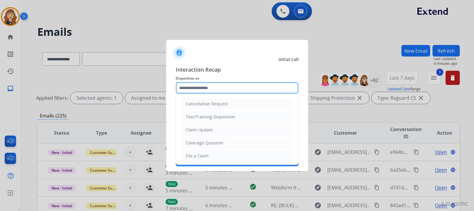
click at [214, 87] on input "text" at bounding box center [237, 88] width 123 height 12
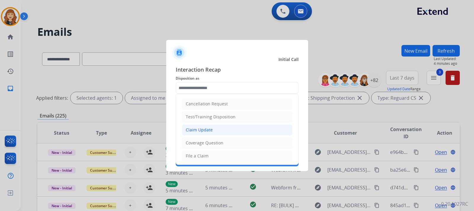
click at [208, 134] on li "Claim Update" at bounding box center [237, 129] width 111 height 11
type input "**********"
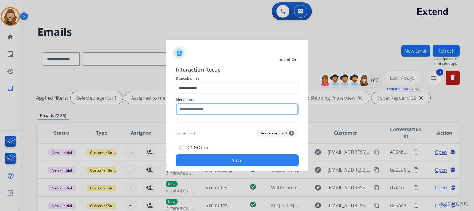
click at [209, 106] on input "text" at bounding box center [237, 109] width 123 height 12
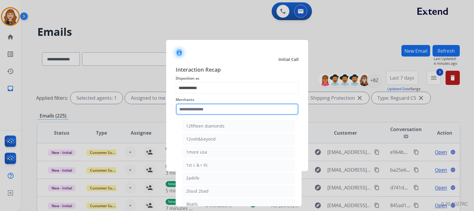
click at [243, 108] on input "text" at bounding box center [237, 109] width 123 height 12
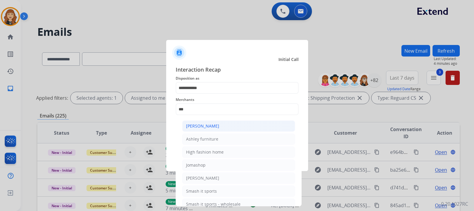
click at [216, 127] on div "[PERSON_NAME]" at bounding box center [202, 126] width 33 height 6
type input "**********"
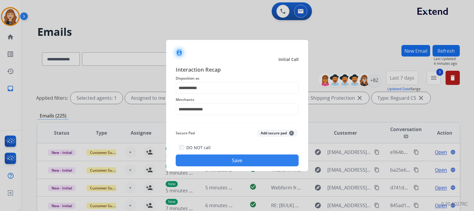
click at [234, 163] on button "Save" at bounding box center [237, 161] width 123 height 12
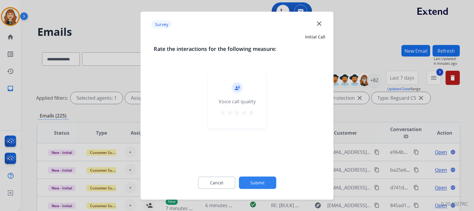
click at [251, 113] on mat-icon "star" at bounding box center [251, 112] width 7 height 7
click at [264, 180] on button "Submit" at bounding box center [257, 183] width 37 height 12
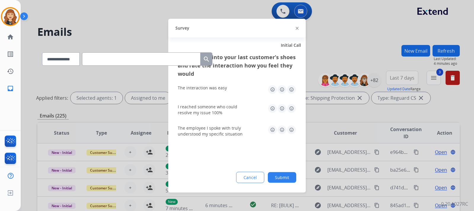
click at [290, 91] on img at bounding box center [291, 89] width 9 height 9
click at [291, 103] on div "I reached someone who could resolve my issue 100%" at bounding box center [237, 109] width 119 height 21
click at [292, 110] on img at bounding box center [291, 108] width 9 height 9
click at [292, 129] on img at bounding box center [291, 129] width 9 height 9
click at [284, 176] on button "Submit" at bounding box center [282, 177] width 28 height 11
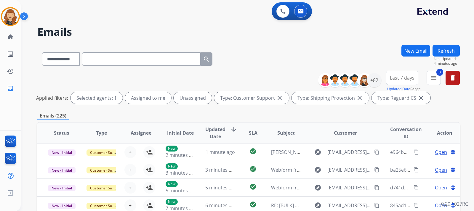
click at [467, 86] on div "**********" at bounding box center [247, 105] width 453 height 211
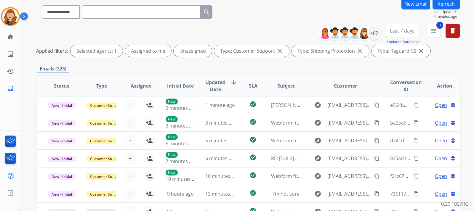
scroll to position [47, 0]
click at [370, 31] on div "+82" at bounding box center [374, 33] width 14 height 14
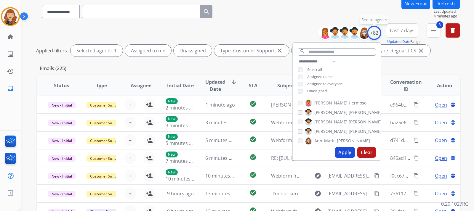
click at [370, 31] on div "+82" at bounding box center [374, 33] width 14 height 14
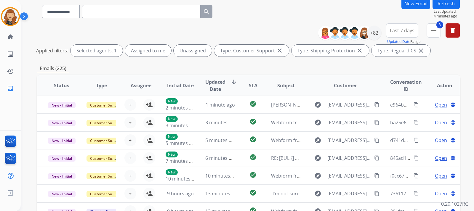
click at [445, 6] on button "Refresh" at bounding box center [446, 4] width 27 height 12
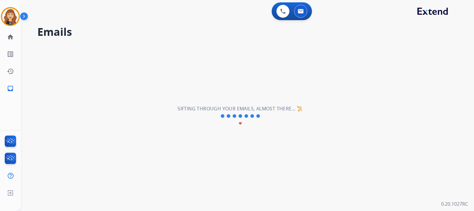
scroll to position [0, 0]
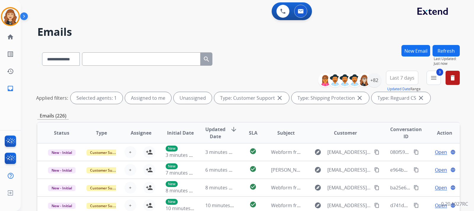
click at [471, 105] on div "**********" at bounding box center [247, 105] width 453 height 211
click at [462, 104] on div "**********" at bounding box center [247, 105] width 453 height 211
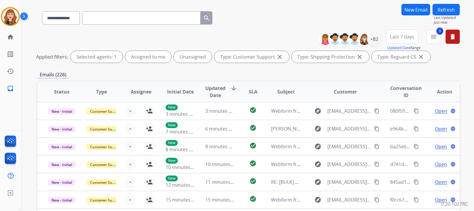
scroll to position [47, 0]
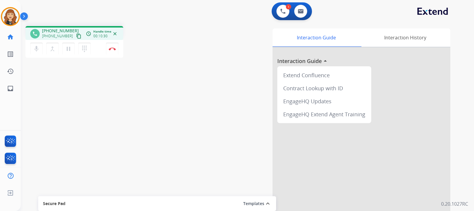
click at [148, 15] on div "1 Voice Interactions 0 Email Interactions" at bounding box center [244, 11] width 432 height 19
click at [110, 49] on img at bounding box center [112, 48] width 7 height 3
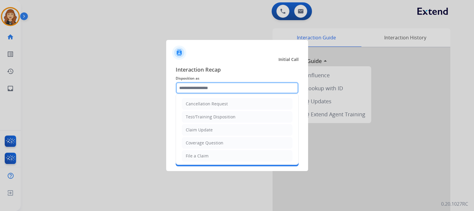
click at [194, 90] on input "text" at bounding box center [237, 88] width 123 height 12
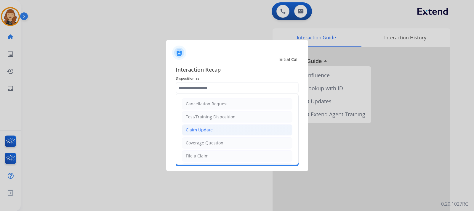
click at [198, 128] on div "Claim Update" at bounding box center [199, 130] width 27 height 6
type input "**********"
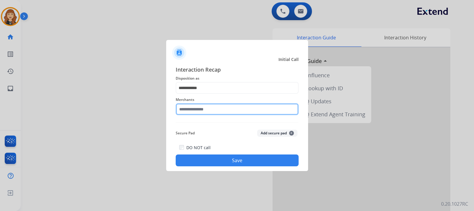
click at [206, 109] on input "text" at bounding box center [237, 109] width 123 height 12
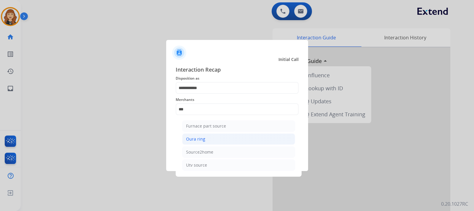
click at [196, 145] on li "Oura ring" at bounding box center [238, 139] width 113 height 11
type input "*********"
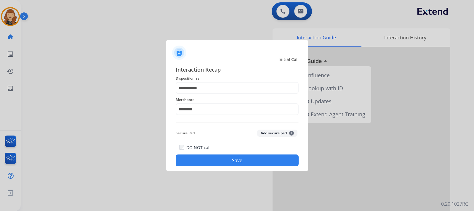
click at [215, 163] on button "Save" at bounding box center [237, 161] width 123 height 12
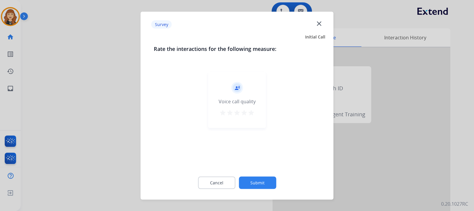
click at [250, 111] on mat-icon "star" at bounding box center [251, 112] width 7 height 7
click at [260, 181] on button "Submit" at bounding box center [257, 183] width 37 height 12
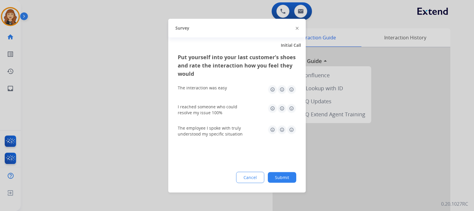
click at [290, 87] on img at bounding box center [291, 89] width 9 height 9
click at [289, 109] on img at bounding box center [291, 108] width 9 height 9
click at [289, 127] on img at bounding box center [291, 129] width 9 height 9
click at [273, 178] on button "Submit" at bounding box center [282, 177] width 28 height 11
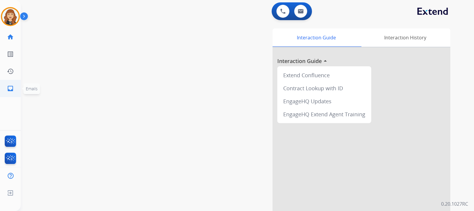
click at [12, 87] on mat-icon "inbox" at bounding box center [10, 88] width 7 height 7
select select "**********"
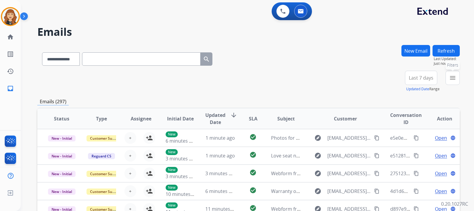
click at [456, 78] on button "menu Filters" at bounding box center [453, 78] width 14 height 14
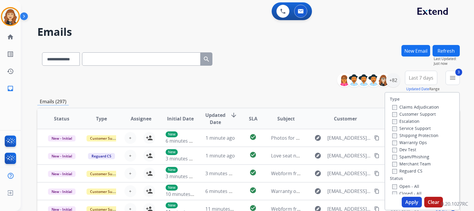
click at [409, 202] on button "Apply" at bounding box center [412, 202] width 20 height 11
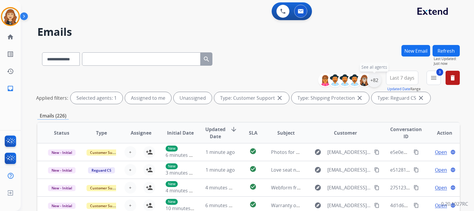
click at [377, 79] on div "+82" at bounding box center [374, 80] width 14 height 14
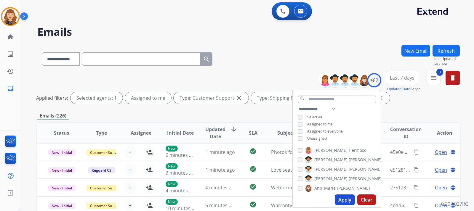
click at [345, 199] on button "Apply" at bounding box center [345, 200] width 20 height 11
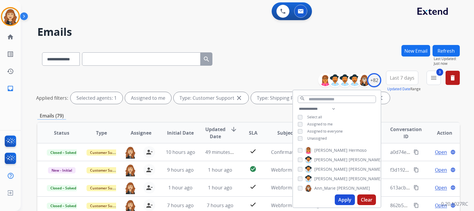
click at [465, 116] on div "**********" at bounding box center [247, 105] width 453 height 211
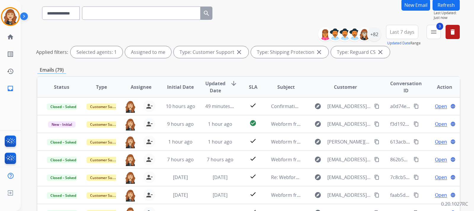
scroll to position [47, 0]
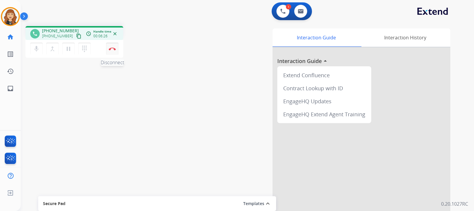
click at [109, 46] on button "Disconnect" at bounding box center [112, 49] width 12 height 12
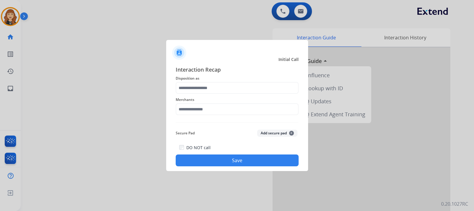
click at [217, 94] on div "Merchants" at bounding box center [237, 106] width 123 height 24
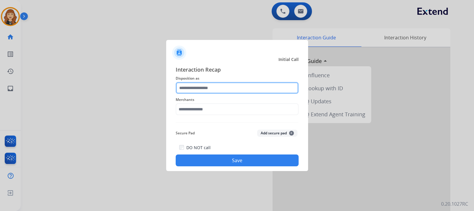
click at [214, 88] on input "text" at bounding box center [237, 88] width 123 height 12
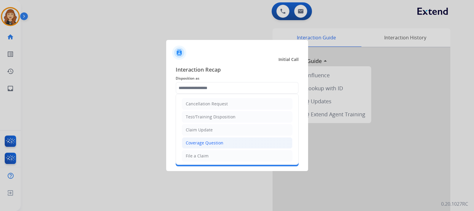
click at [205, 146] on div "Coverage Question" at bounding box center [205, 143] width 38 height 6
type input "**********"
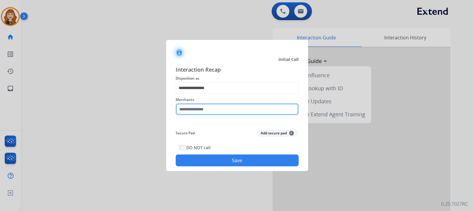
click at [208, 107] on input "text" at bounding box center [237, 109] width 123 height 12
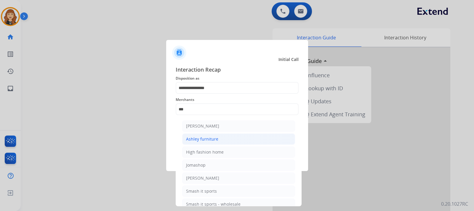
click at [211, 139] on div "Ashley furniture" at bounding box center [202, 139] width 32 height 6
type input "**********"
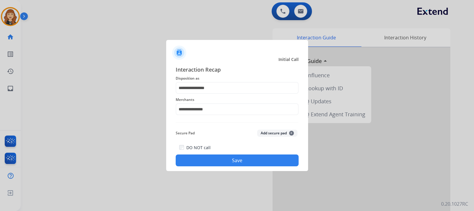
click at [227, 162] on button "Save" at bounding box center [237, 161] width 123 height 12
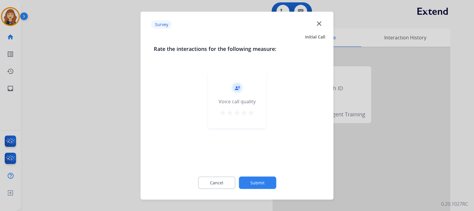
click at [253, 111] on mat-icon "star" at bounding box center [251, 112] width 7 height 7
click at [258, 184] on button "Submit" at bounding box center [257, 183] width 37 height 12
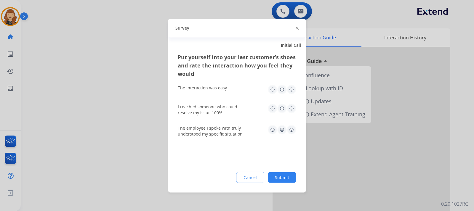
click at [290, 90] on img at bounding box center [291, 89] width 9 height 9
click at [292, 108] on img at bounding box center [291, 108] width 9 height 9
click at [292, 130] on img at bounding box center [291, 129] width 9 height 9
click at [284, 176] on button "Submit" at bounding box center [282, 177] width 28 height 11
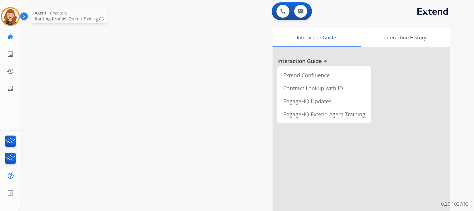
click at [14, 17] on img at bounding box center [10, 16] width 17 height 17
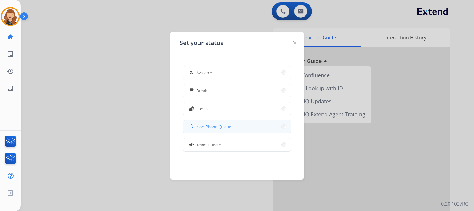
click at [206, 129] on span "Non-Phone Queue" at bounding box center [213, 127] width 35 height 6
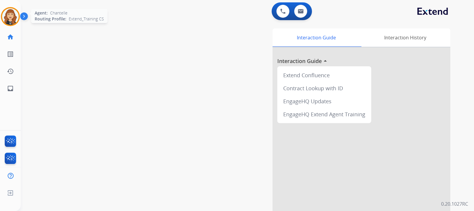
click at [11, 12] on img at bounding box center [10, 16] width 17 height 17
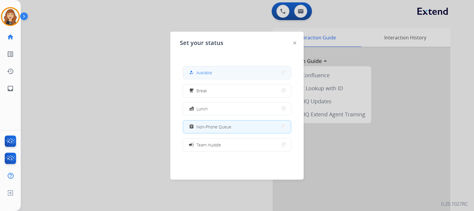
click at [217, 73] on button "how_to_reg Available" at bounding box center [237, 72] width 108 height 13
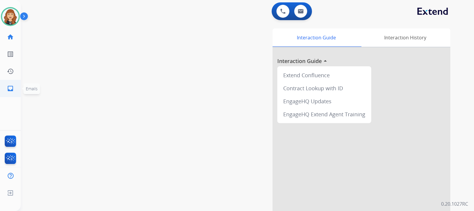
click at [11, 89] on mat-icon "inbox" at bounding box center [10, 88] width 7 height 7
select select "**********"
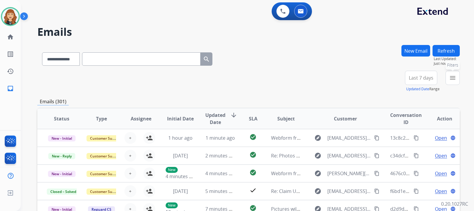
click at [449, 81] on mat-icon "menu" at bounding box center [452, 77] width 7 height 7
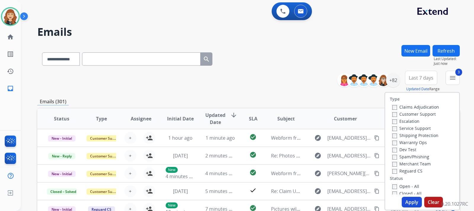
click at [409, 200] on button "Apply" at bounding box center [412, 202] width 20 height 11
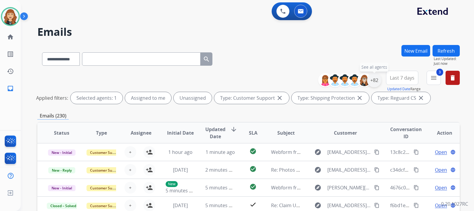
click at [374, 78] on div "+82" at bounding box center [374, 80] width 14 height 14
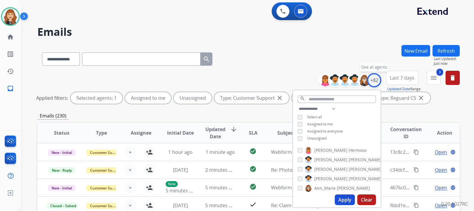
click at [374, 78] on div "+82" at bounding box center [374, 80] width 14 height 14
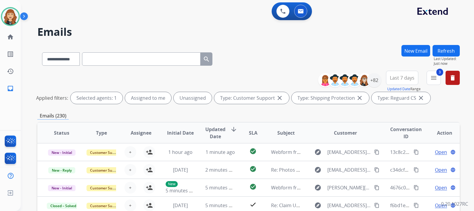
click at [467, 111] on div "**********" at bounding box center [247, 105] width 453 height 211
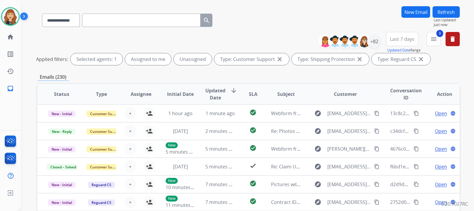
scroll to position [47, 0]
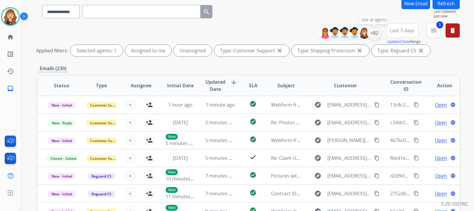
click at [375, 34] on div "+82" at bounding box center [374, 33] width 14 height 14
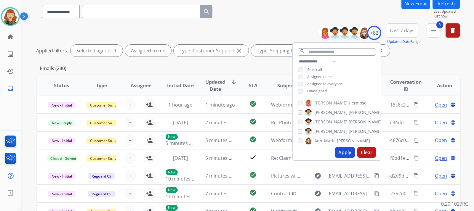
click at [345, 148] on button "Apply" at bounding box center [345, 152] width 20 height 11
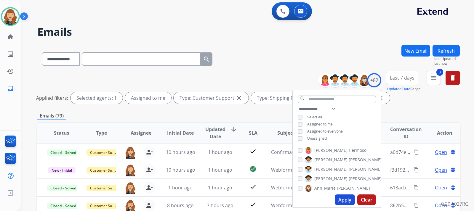
click at [468, 113] on div "**********" at bounding box center [247, 105] width 453 height 211
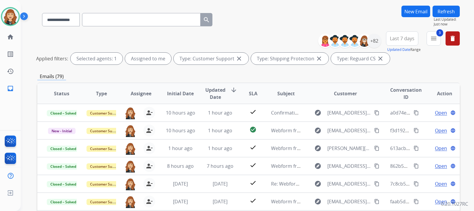
scroll to position [47, 0]
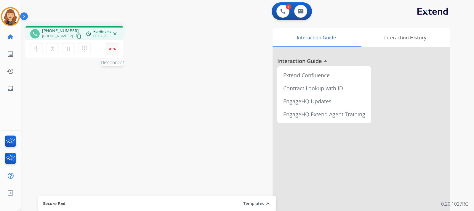
click at [113, 48] on img at bounding box center [112, 48] width 7 height 3
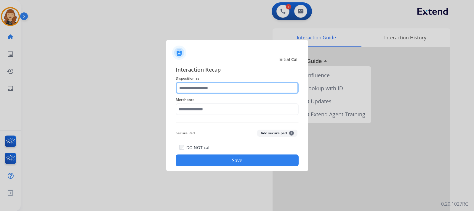
click at [234, 87] on input "text" at bounding box center [237, 88] width 123 height 12
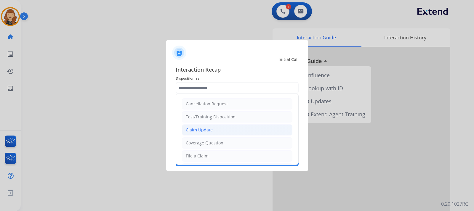
click at [203, 130] on div "Claim Update" at bounding box center [199, 130] width 27 height 6
type input "**********"
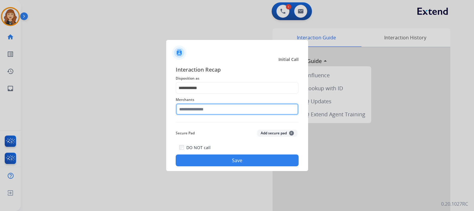
click at [200, 108] on input "text" at bounding box center [237, 109] width 123 height 12
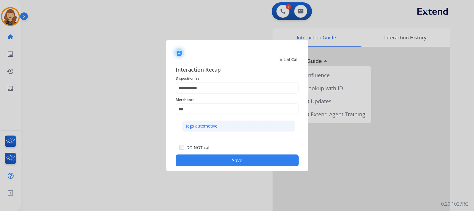
click at [207, 130] on li "Jegs automotive" at bounding box center [238, 126] width 113 height 11
type input "**********"
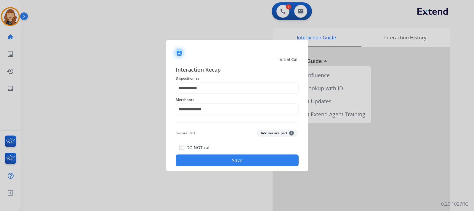
click at [222, 164] on button "Save" at bounding box center [237, 161] width 123 height 12
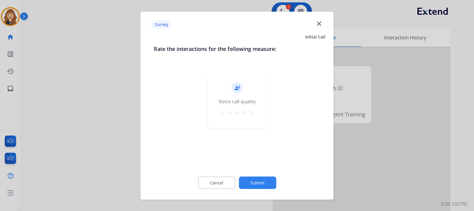
click at [250, 115] on mat-icon "star" at bounding box center [251, 112] width 7 height 7
click at [262, 186] on button "Submit" at bounding box center [257, 183] width 37 height 12
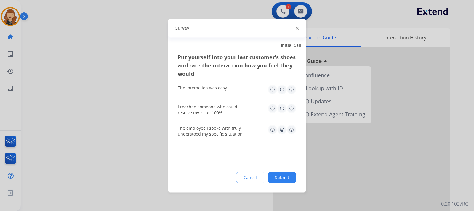
click at [290, 89] on img at bounding box center [291, 89] width 9 height 9
click at [292, 105] on img at bounding box center [291, 108] width 9 height 9
click at [292, 128] on img at bounding box center [291, 129] width 9 height 9
click at [284, 174] on button "Submit" at bounding box center [282, 177] width 28 height 11
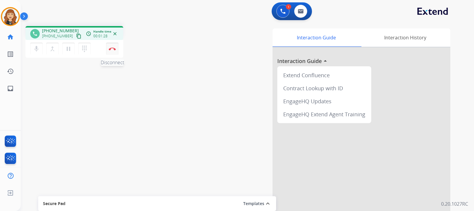
click at [110, 50] on img at bounding box center [112, 48] width 7 height 3
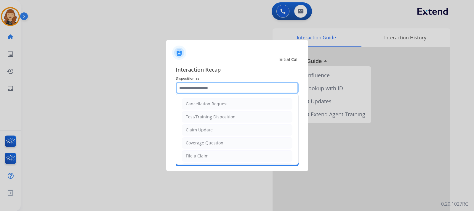
click at [204, 86] on input "text" at bounding box center [237, 88] width 123 height 12
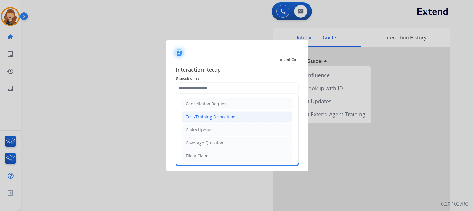
click at [207, 121] on li "Test/Training Disposition" at bounding box center [237, 116] width 111 height 11
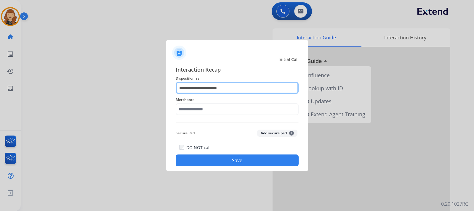
click at [234, 85] on input "**********" at bounding box center [237, 88] width 123 height 12
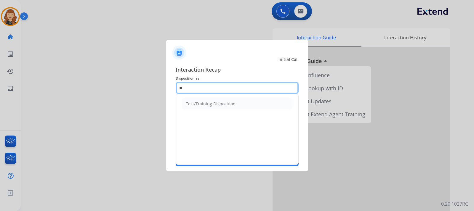
type input "*"
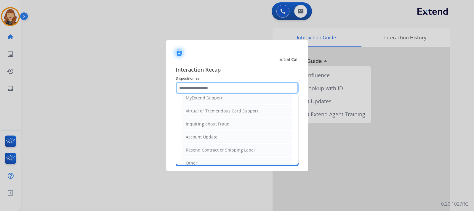
scroll to position [74, 0]
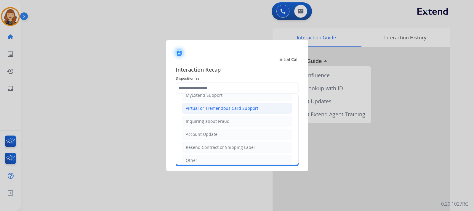
click at [236, 109] on div "Virtual or Tremendous Card Support" at bounding box center [222, 108] width 73 height 6
type input "**********"
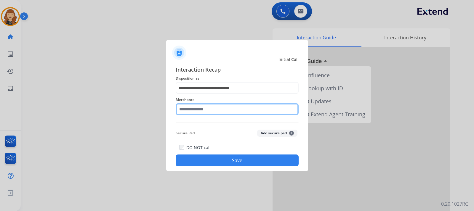
click at [212, 108] on input "text" at bounding box center [237, 109] width 123 height 12
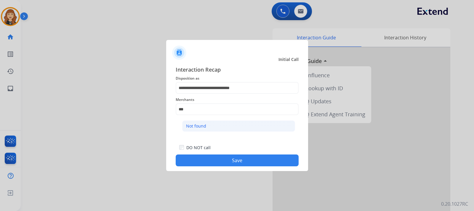
click at [214, 123] on li "Not found" at bounding box center [238, 126] width 113 height 11
type input "*********"
click at [229, 161] on button "Save" at bounding box center [237, 161] width 123 height 12
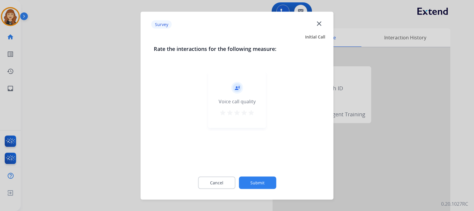
click at [253, 182] on button "Submit" at bounding box center [257, 183] width 37 height 12
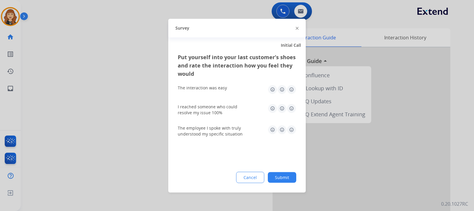
click at [276, 178] on button "Submit" at bounding box center [282, 177] width 28 height 11
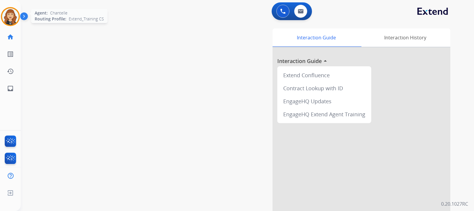
click at [11, 18] on img at bounding box center [10, 16] width 17 height 17
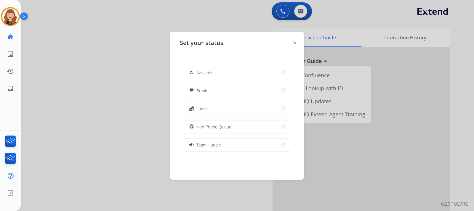
scroll to position [94, 0]
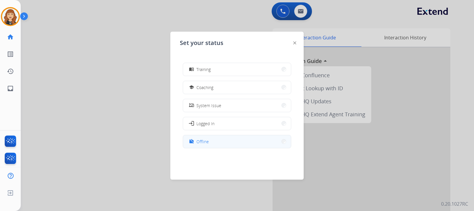
click at [205, 142] on span "Offline" at bounding box center [202, 142] width 12 height 6
